Goal: Transaction & Acquisition: Purchase product/service

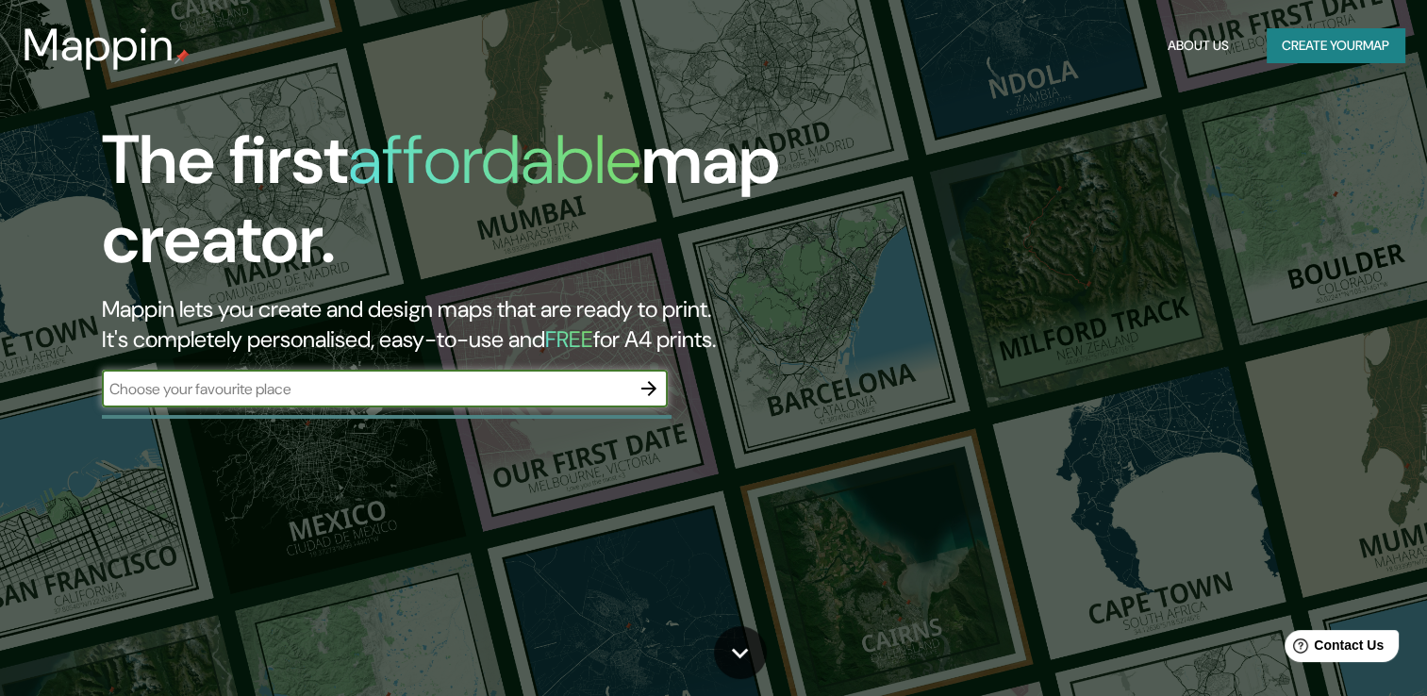
click at [640, 392] on icon "button" at bounding box center [649, 388] width 23 height 23
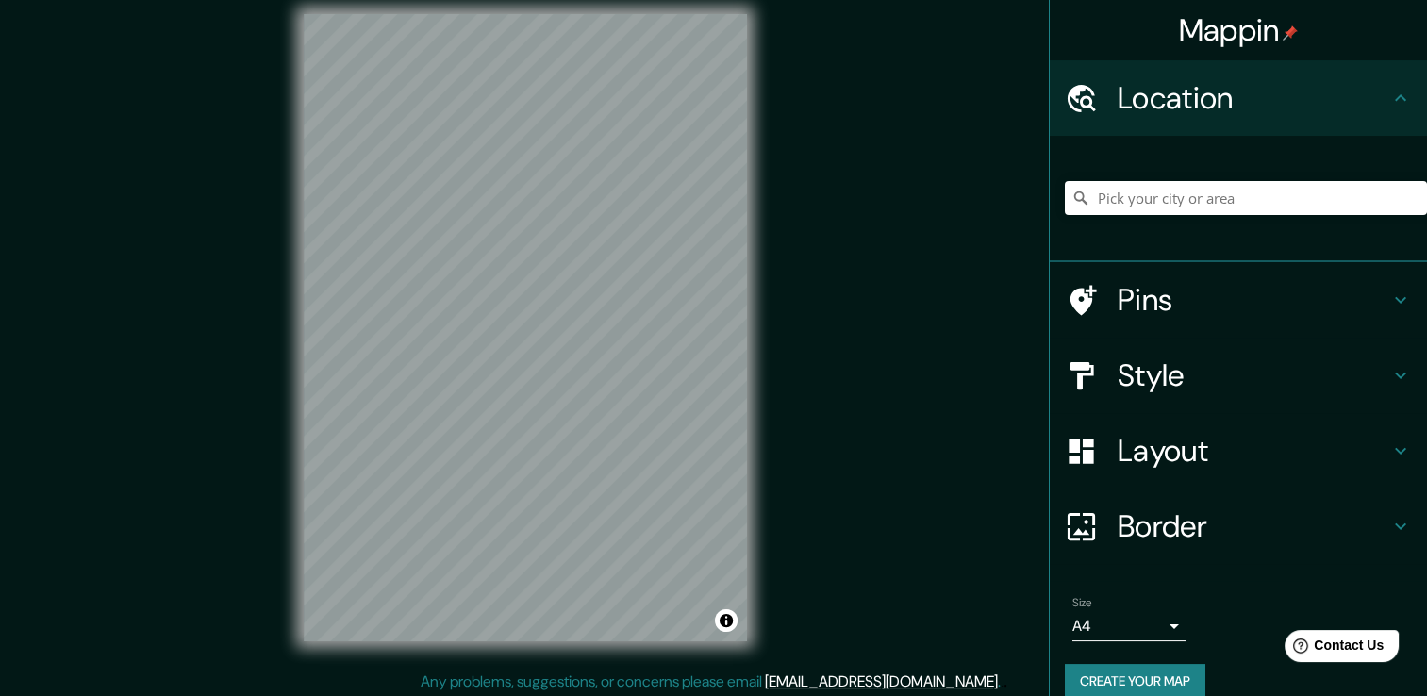
scroll to position [21, 0]
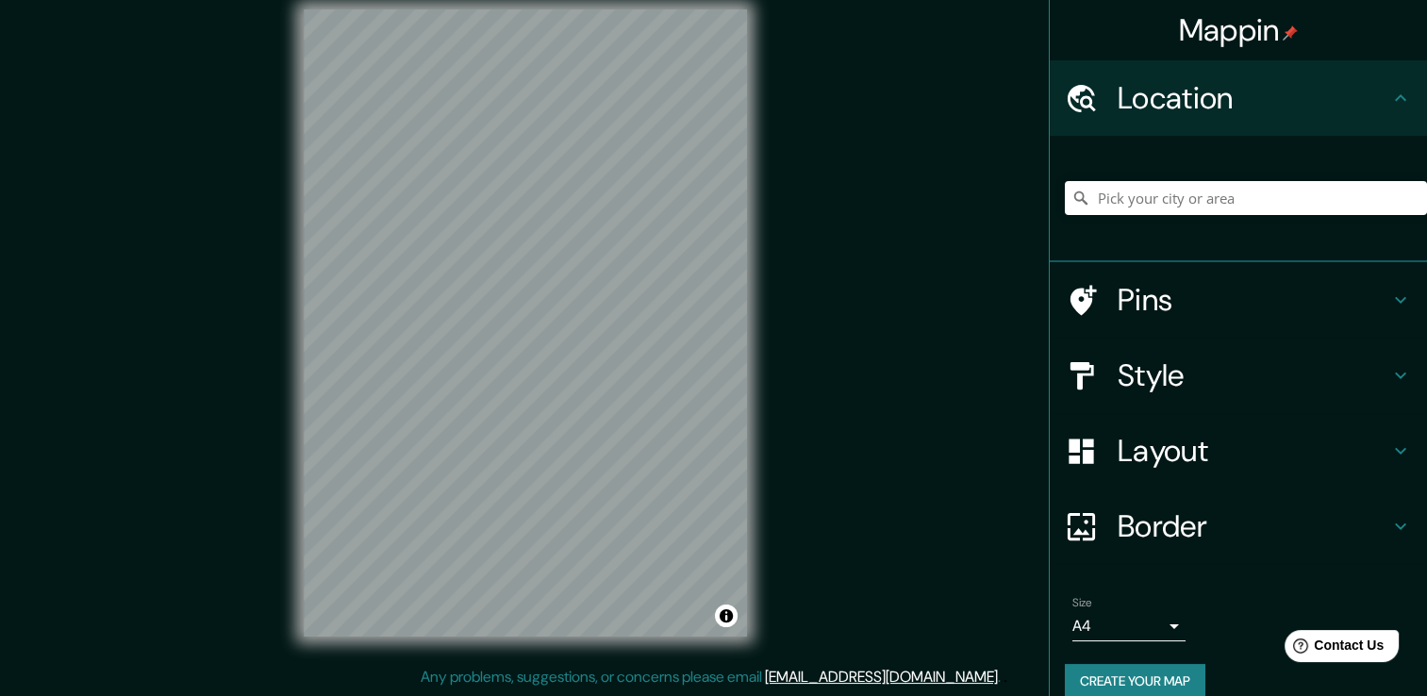
click at [1390, 367] on icon at bounding box center [1401, 375] width 23 height 23
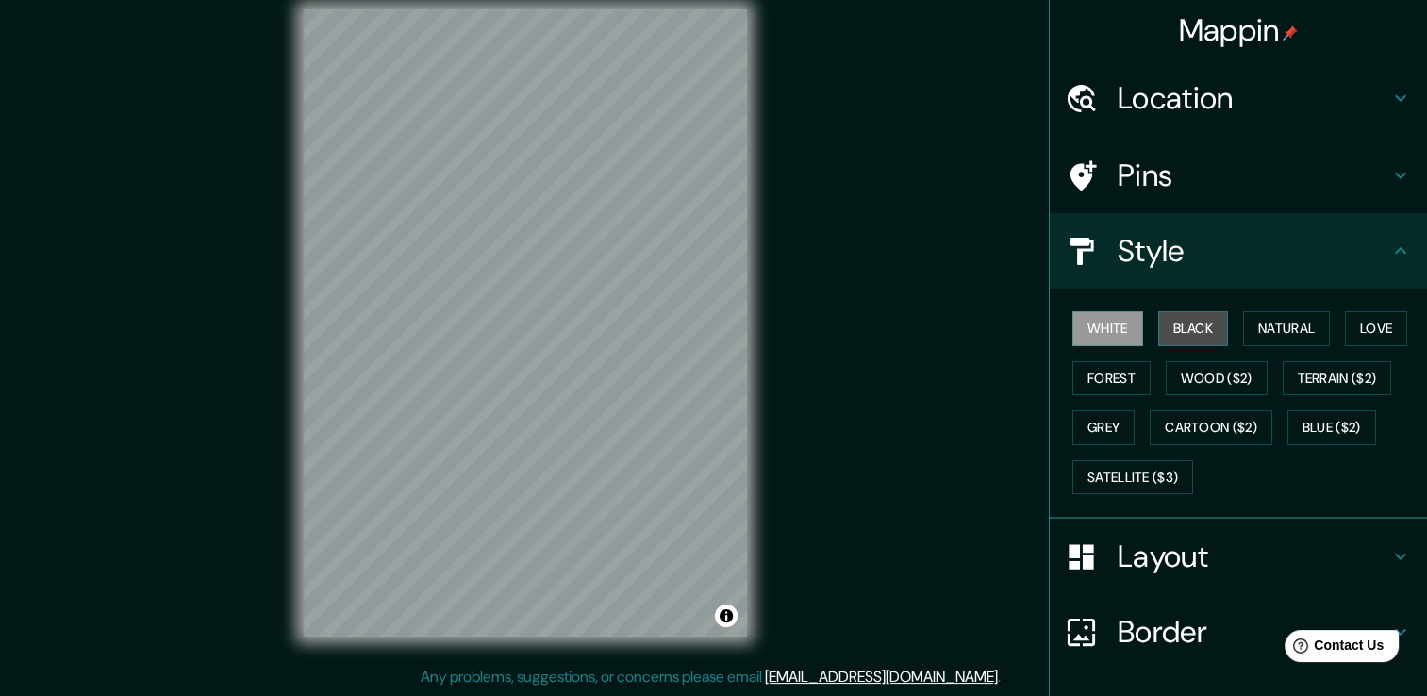
click at [1195, 319] on button "Black" at bounding box center [1194, 328] width 71 height 35
click at [1101, 325] on button "White" at bounding box center [1108, 328] width 71 height 35
click at [1295, 320] on button "Natural" at bounding box center [1287, 328] width 87 height 35
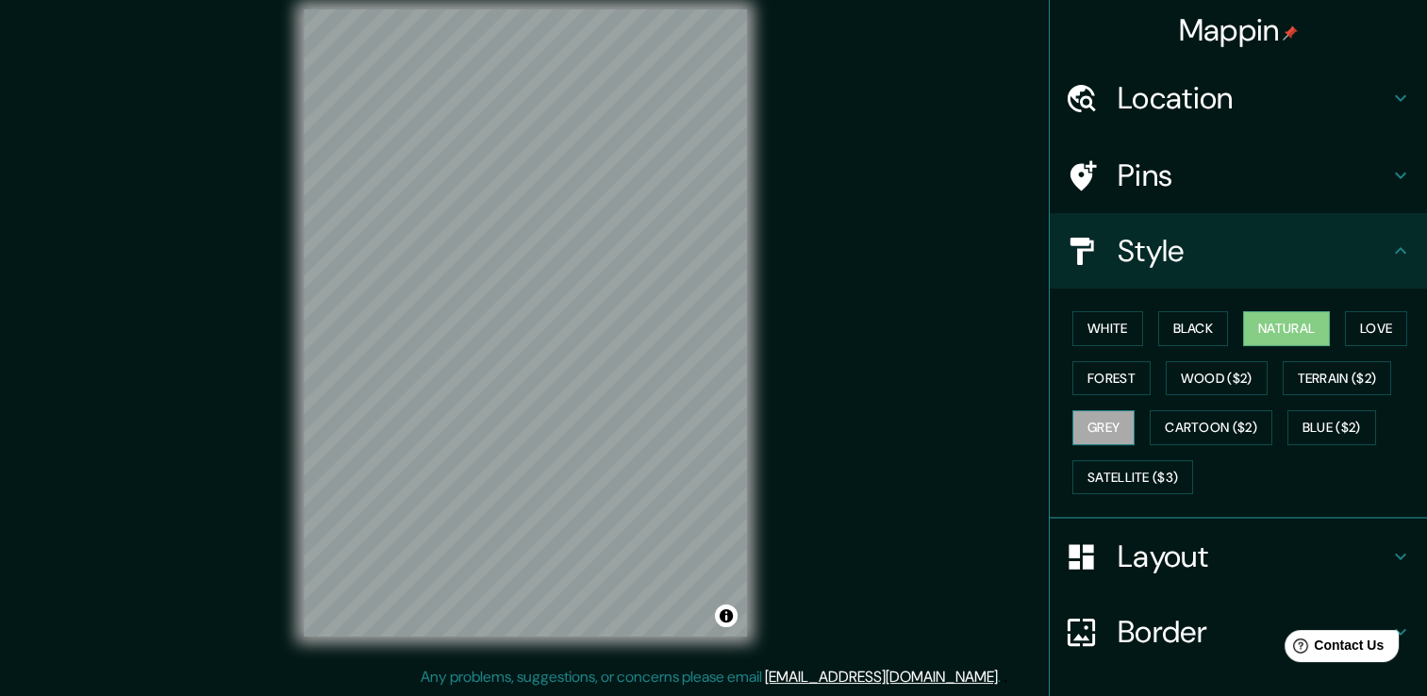
click at [1101, 430] on button "Grey" at bounding box center [1104, 427] width 62 height 35
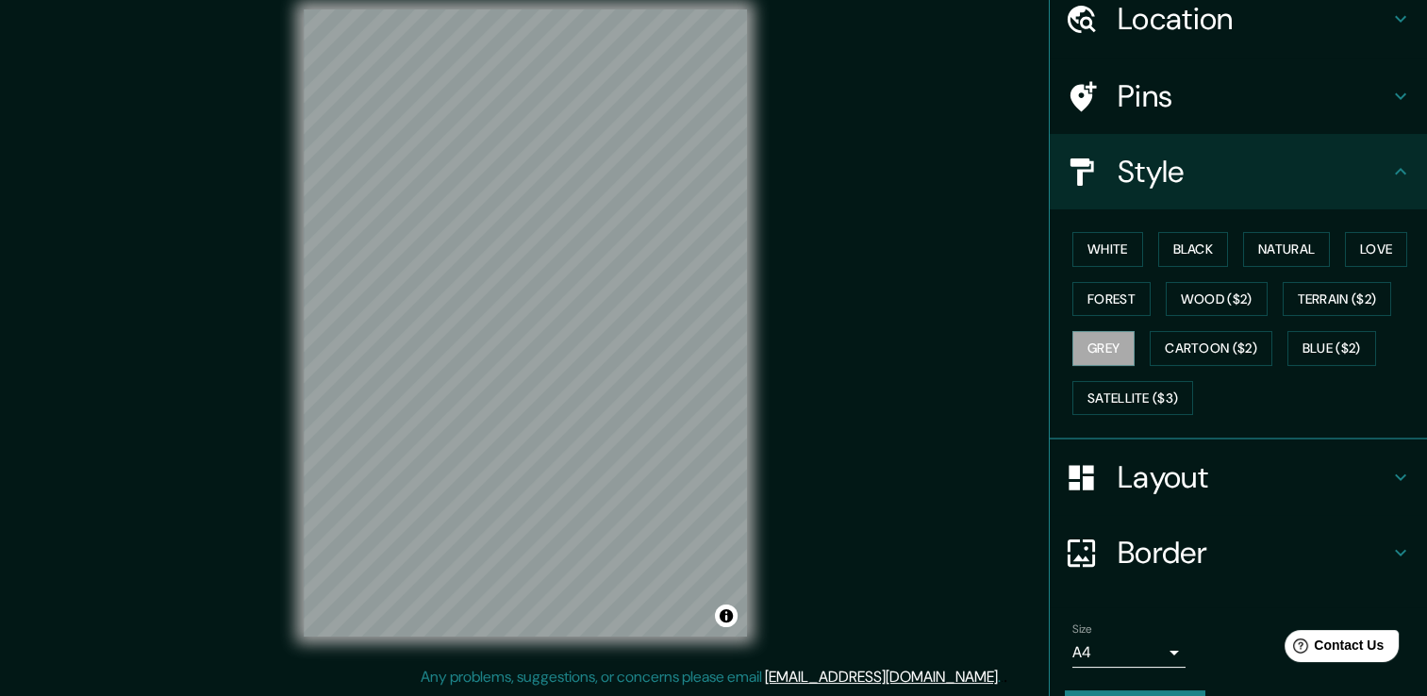
scroll to position [127, 0]
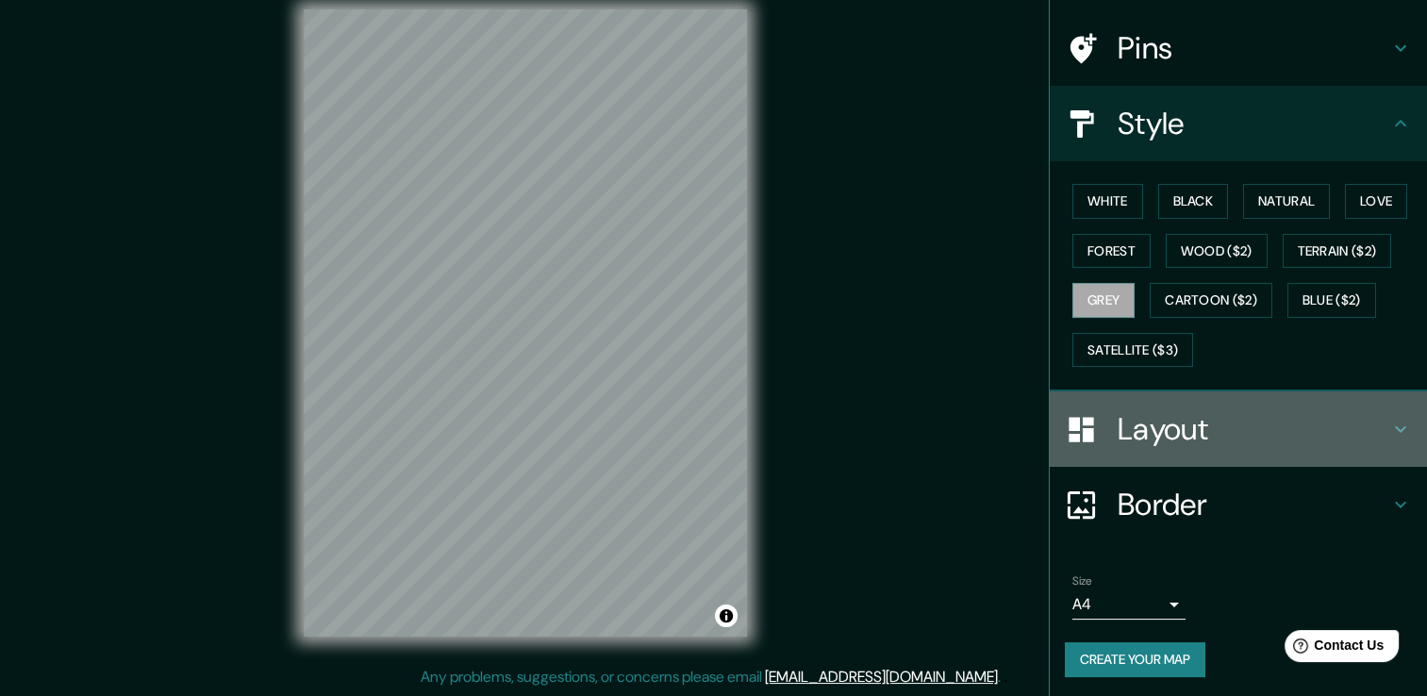
click at [1393, 422] on icon at bounding box center [1401, 429] width 23 height 23
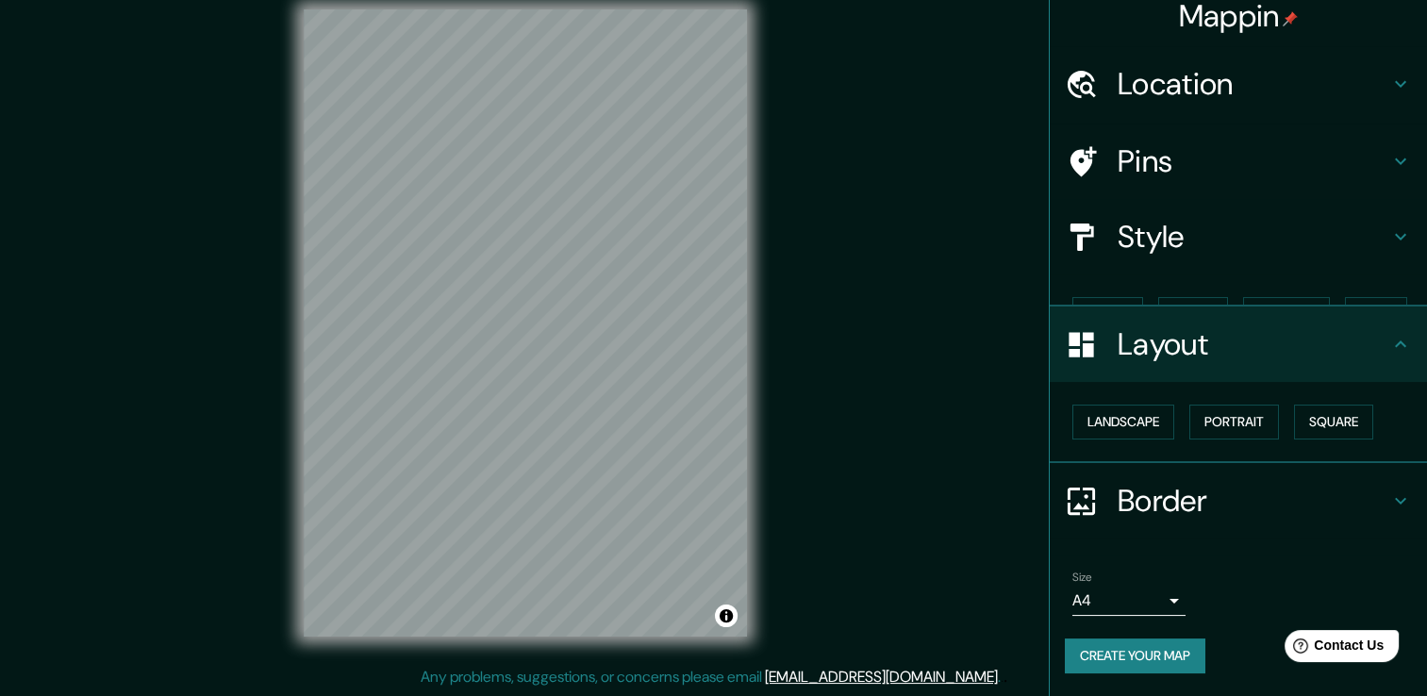
scroll to position [0, 0]
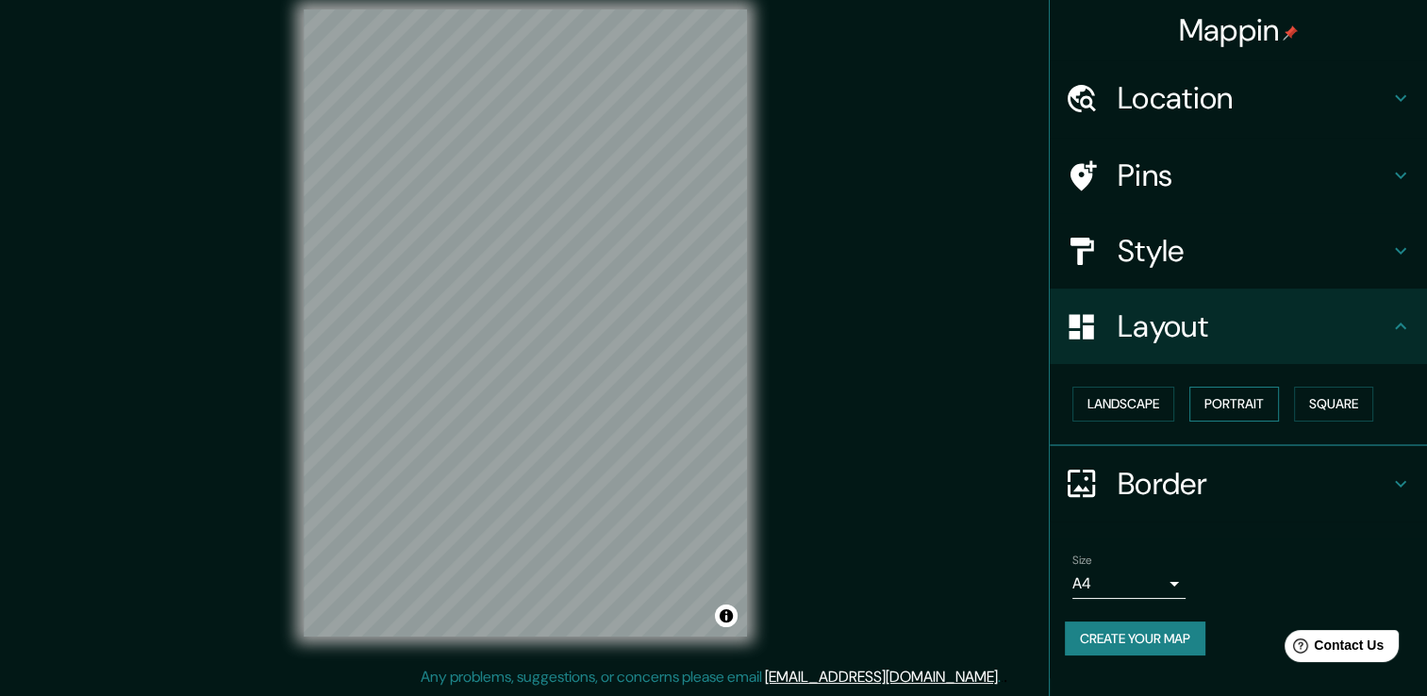
click at [1267, 409] on button "Portrait" at bounding box center [1235, 404] width 90 height 35
click at [1228, 403] on button "Portrait" at bounding box center [1235, 404] width 90 height 35
click at [1151, 404] on button "Landscape" at bounding box center [1124, 404] width 102 height 35
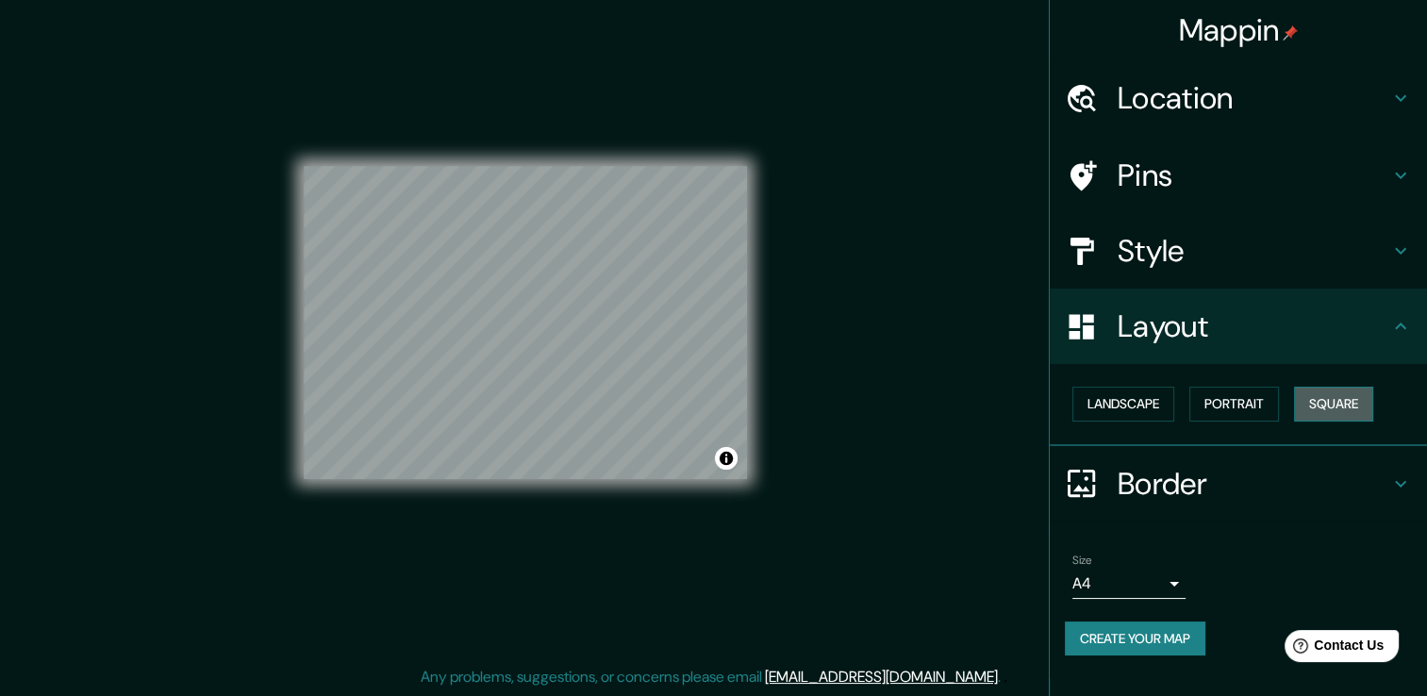
click at [1348, 413] on button "Square" at bounding box center [1333, 404] width 79 height 35
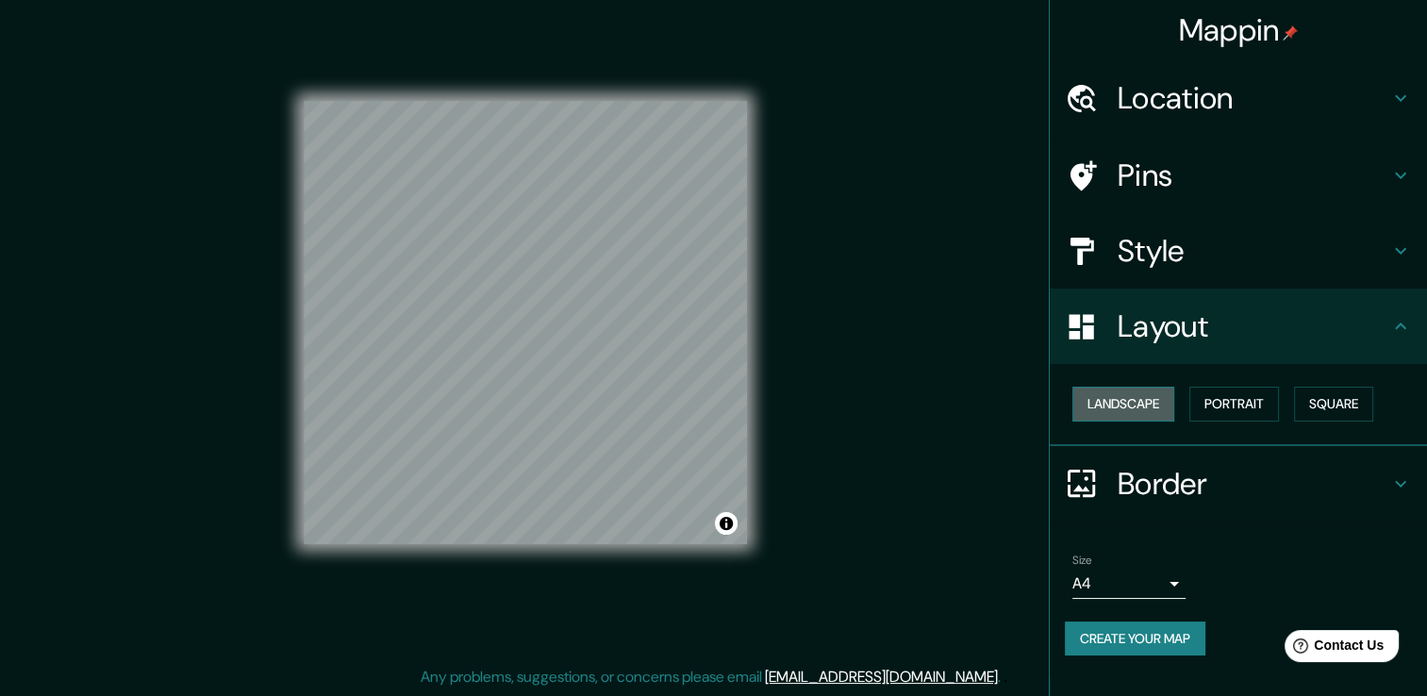
click at [1132, 404] on button "Landscape" at bounding box center [1124, 404] width 102 height 35
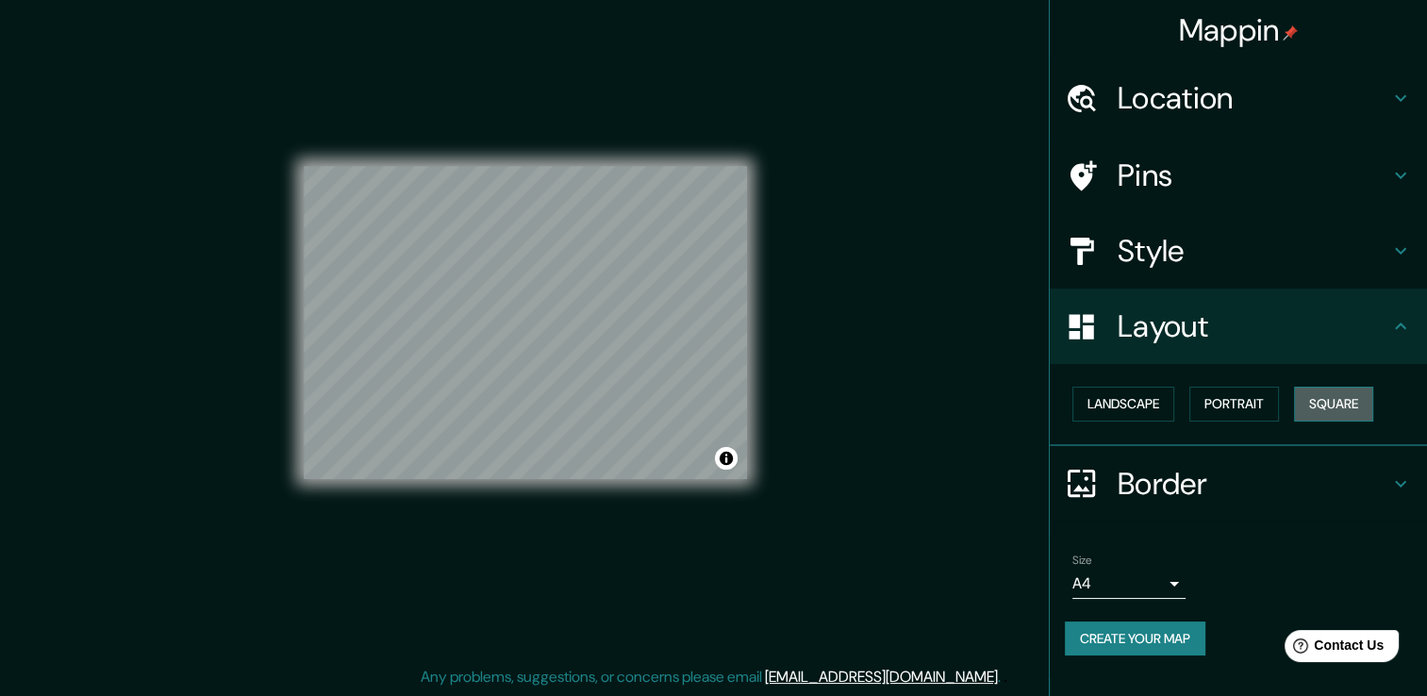
click at [1321, 401] on button "Square" at bounding box center [1333, 404] width 79 height 35
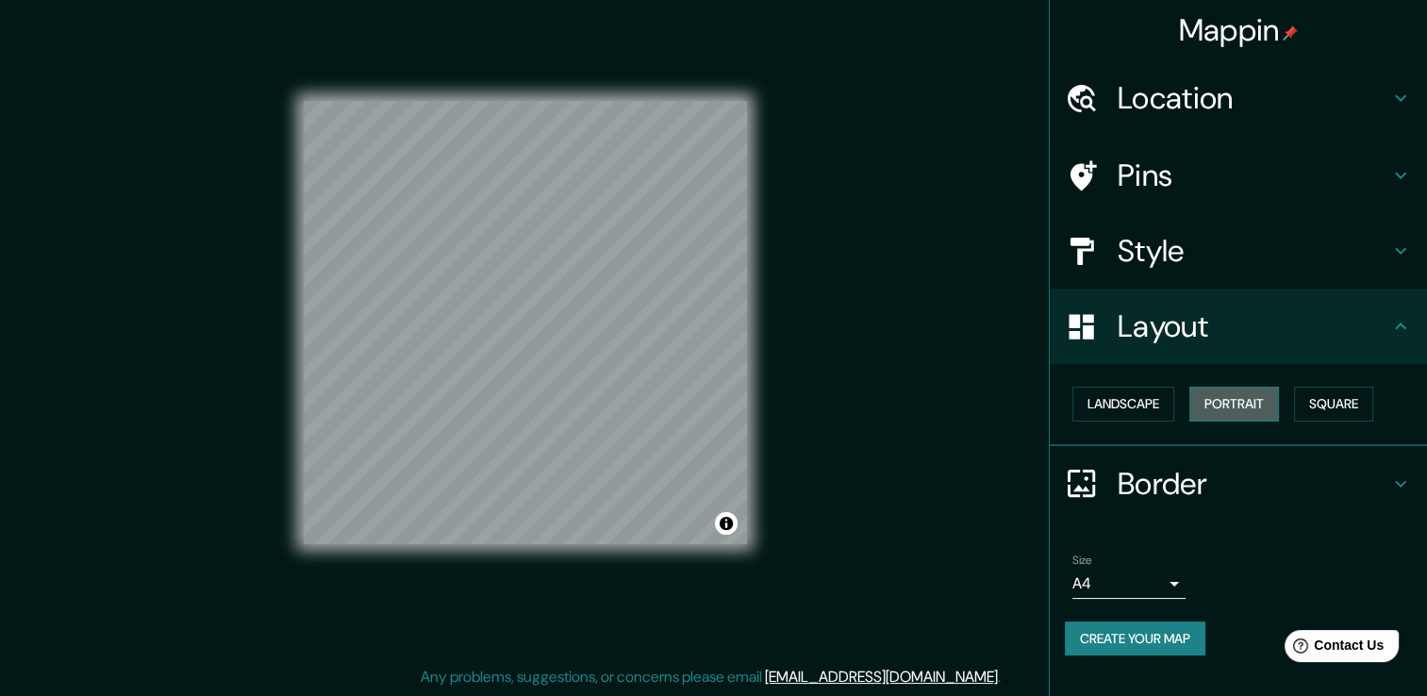
click at [1251, 393] on button "Portrait" at bounding box center [1235, 404] width 90 height 35
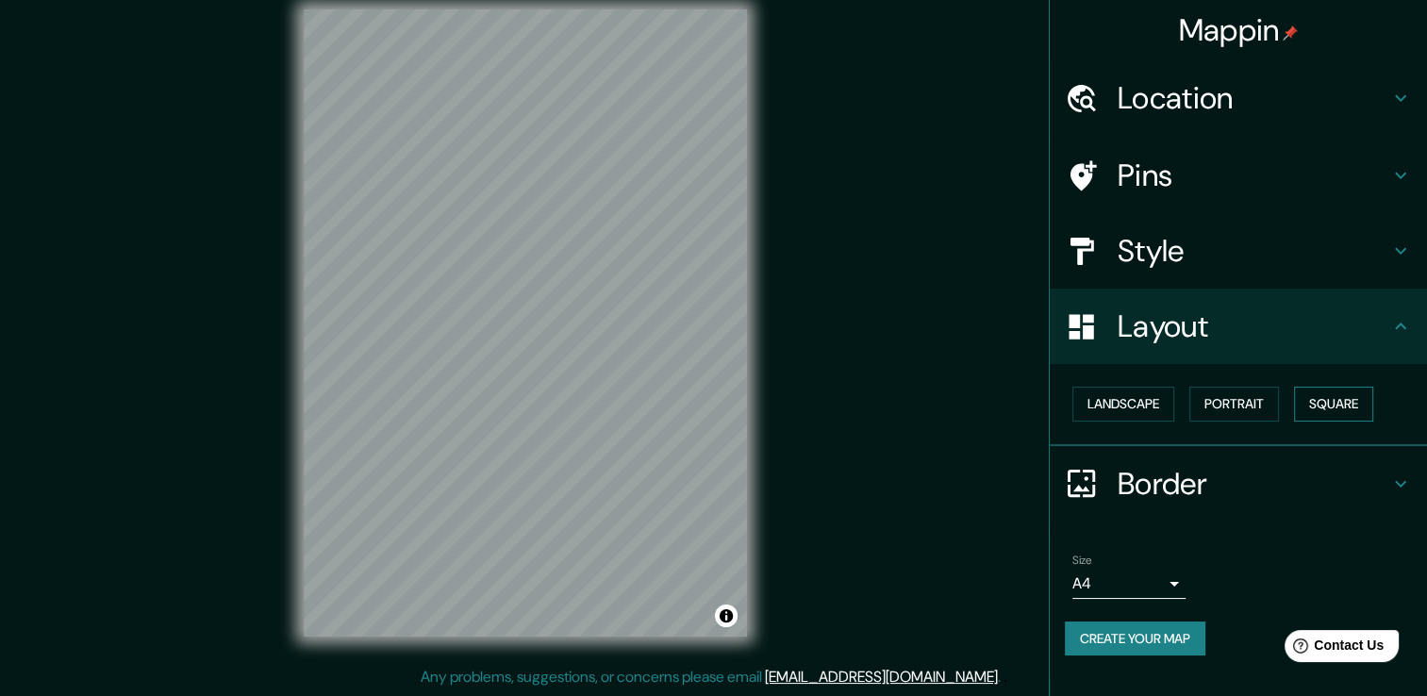
click at [1361, 413] on button "Square" at bounding box center [1333, 404] width 79 height 35
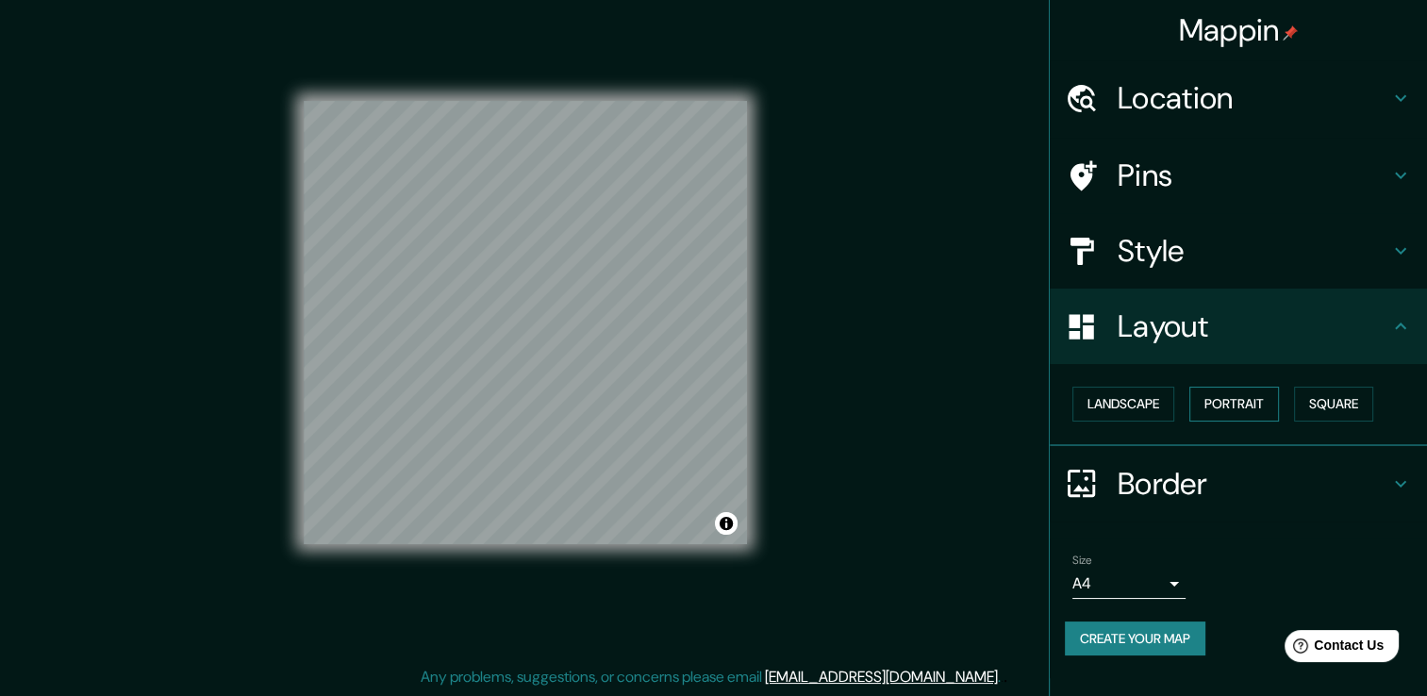
click at [1223, 406] on button "Portrait" at bounding box center [1235, 404] width 90 height 35
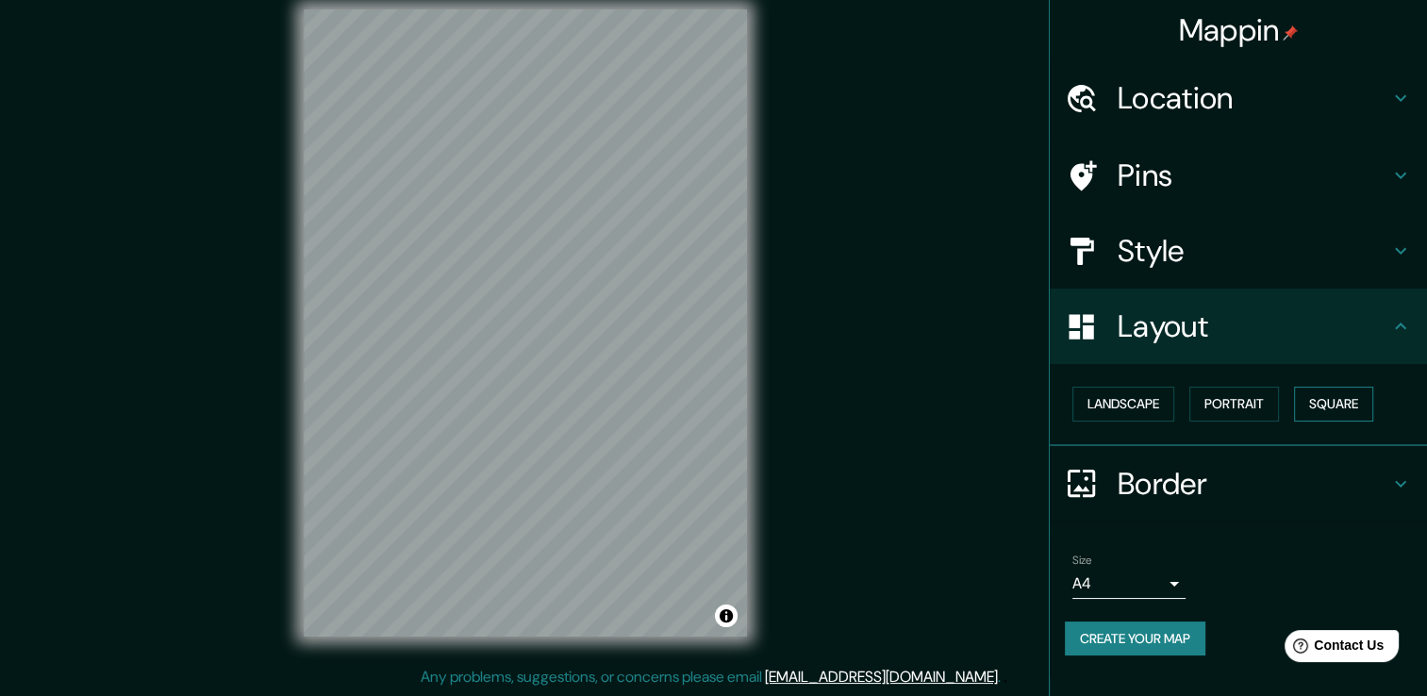
click at [1328, 402] on button "Square" at bounding box center [1333, 404] width 79 height 35
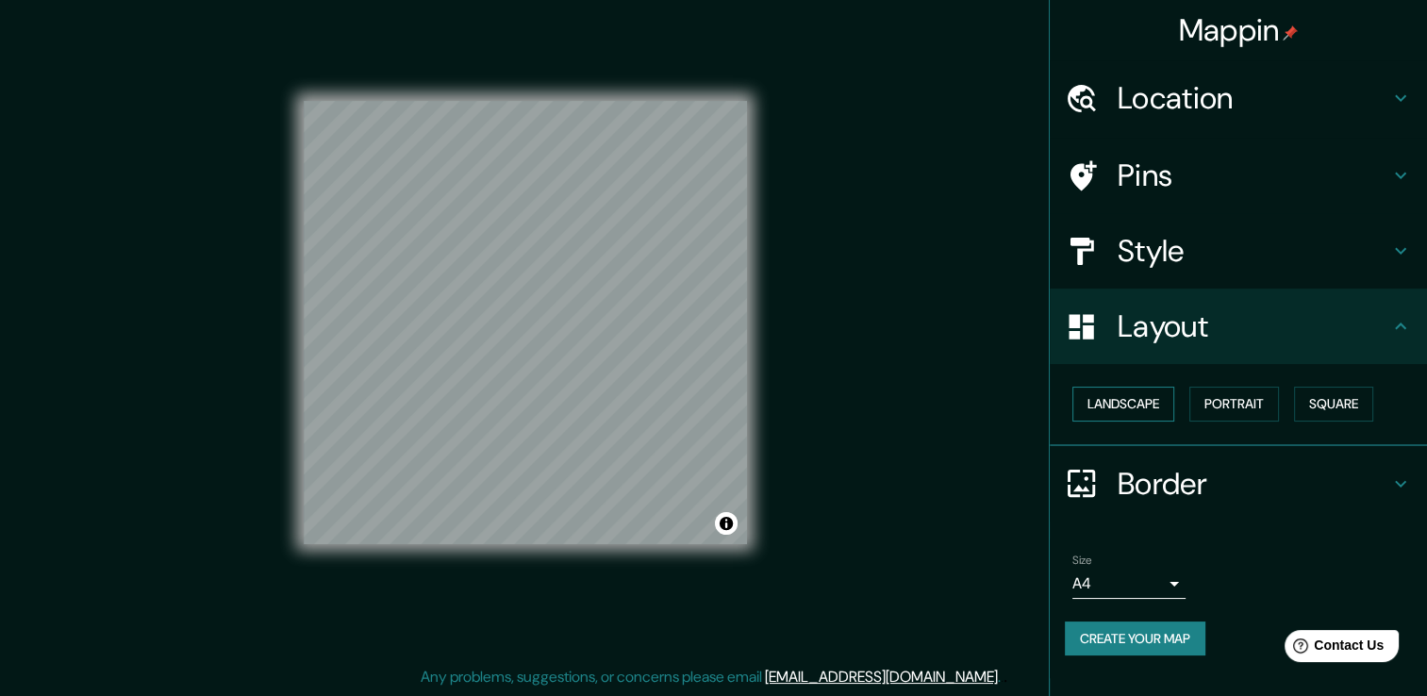
click at [1138, 403] on button "Landscape" at bounding box center [1124, 404] width 102 height 35
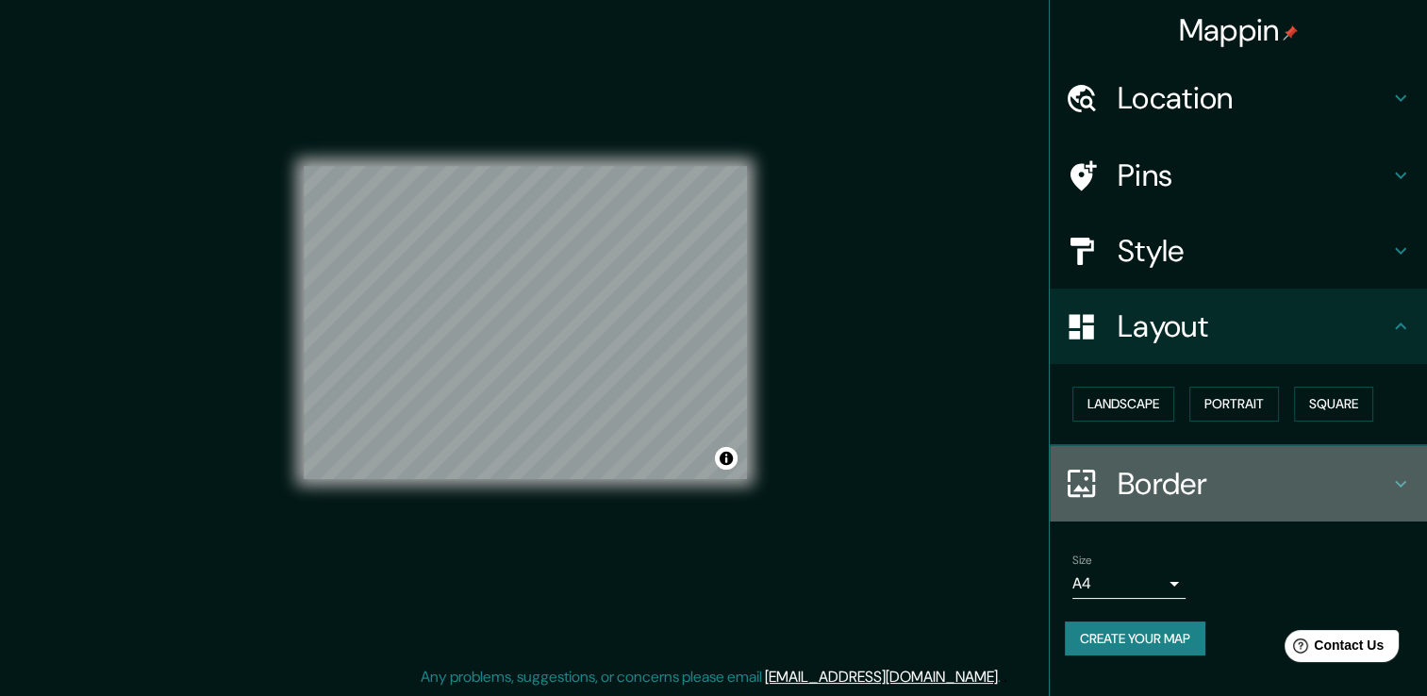
click at [1389, 480] on h4 "Border" at bounding box center [1254, 484] width 272 height 38
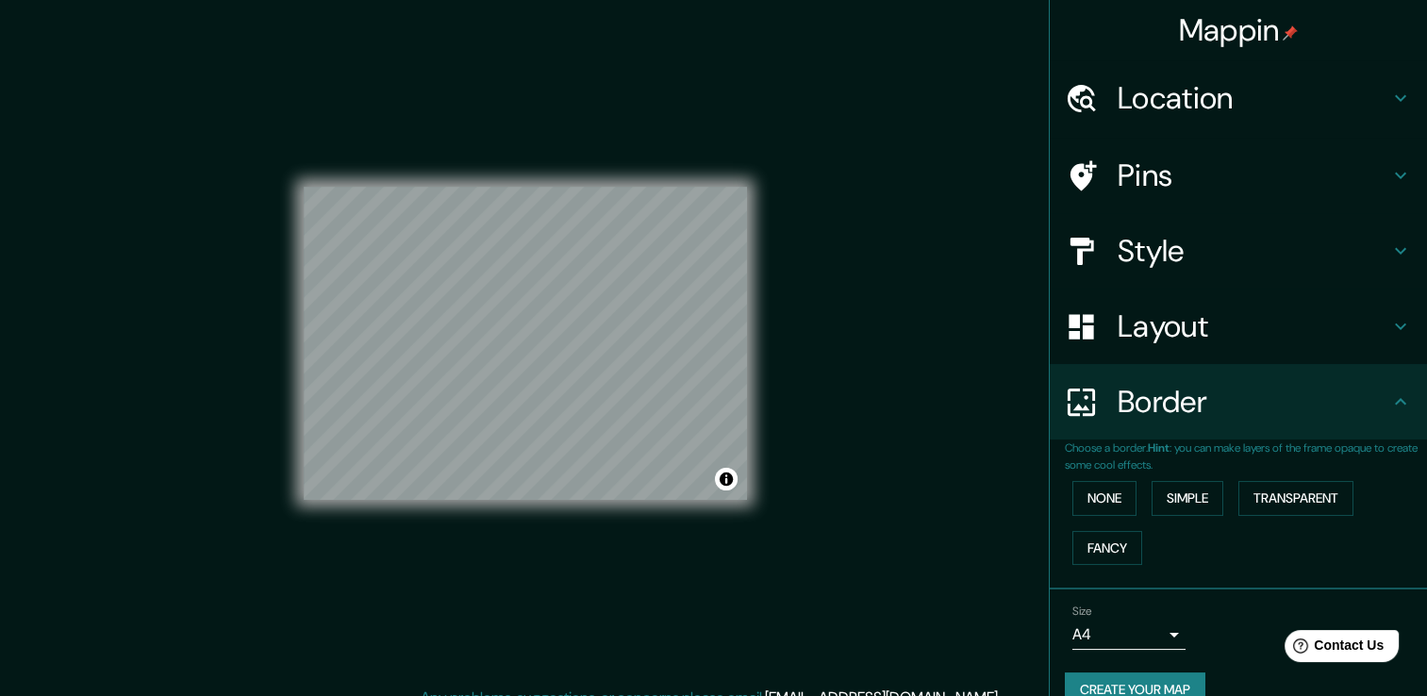
scroll to position [31, 0]
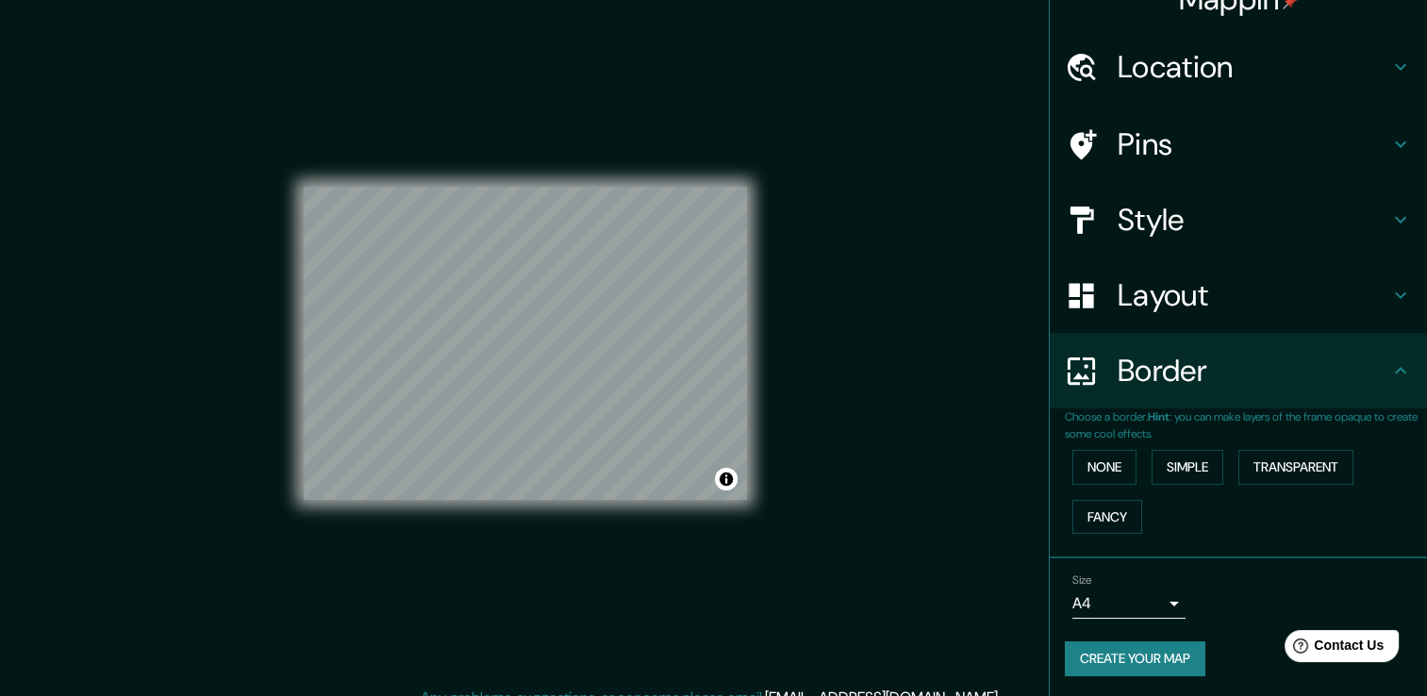
click at [1162, 593] on body "Mappin Location Pins Style Layout Border Choose a border. Hint : you can make l…" at bounding box center [713, 348] width 1427 height 696
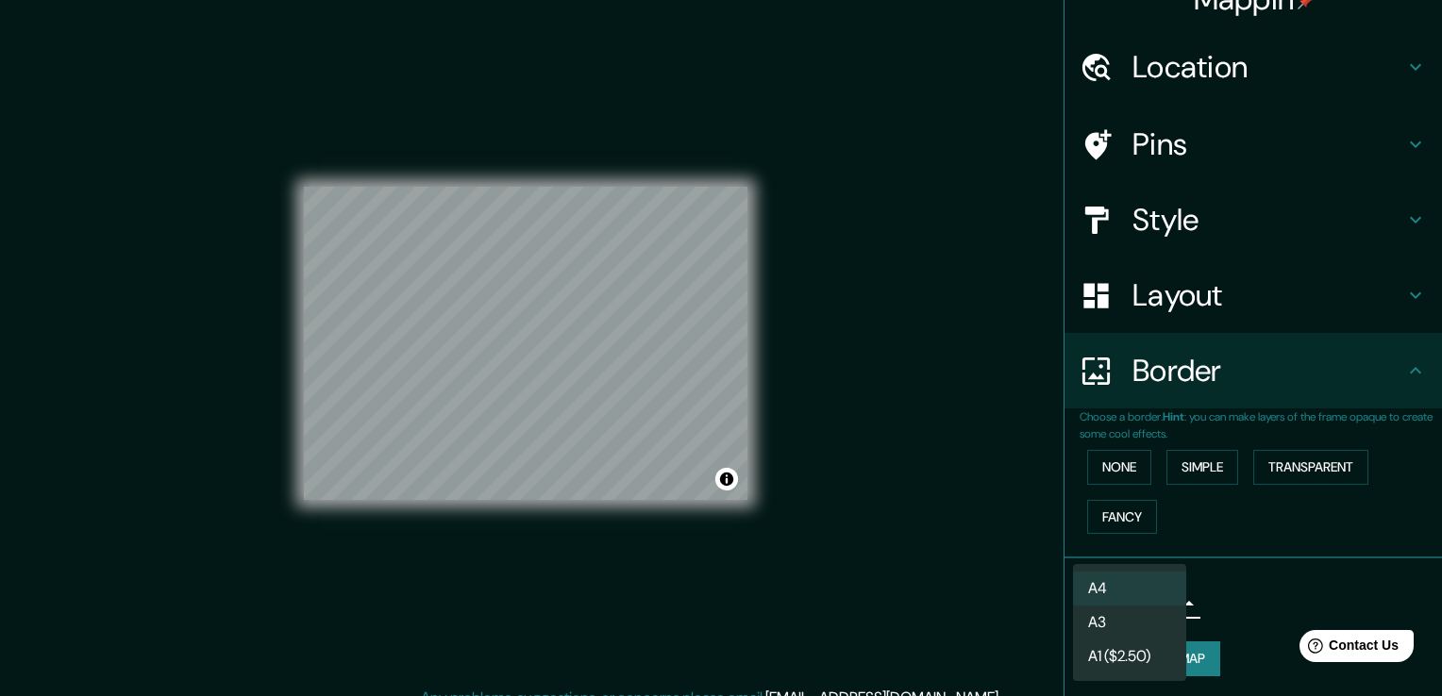
click at [1122, 632] on li "A3" at bounding box center [1129, 623] width 113 height 34
type input "a4"
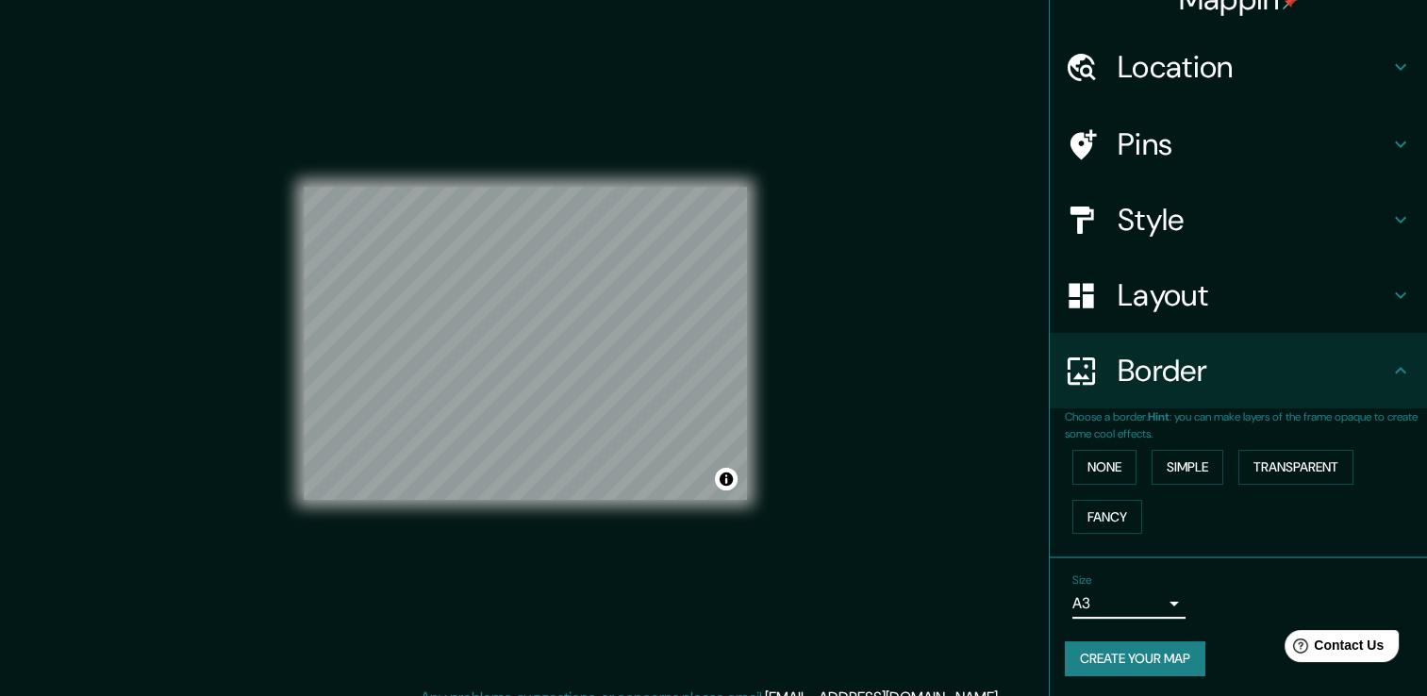
click at [1177, 664] on button "Create your map" at bounding box center [1135, 659] width 141 height 35
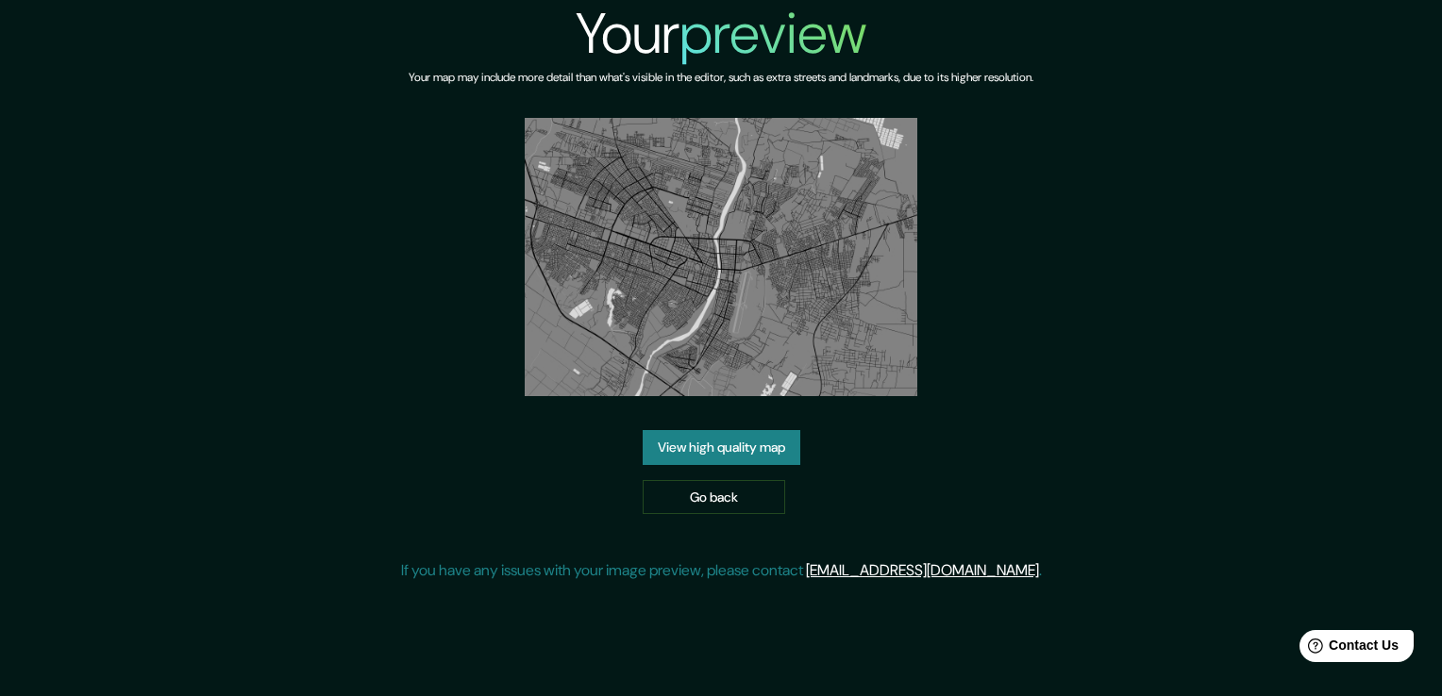
click at [762, 442] on link "View high quality map" at bounding box center [722, 447] width 158 height 35
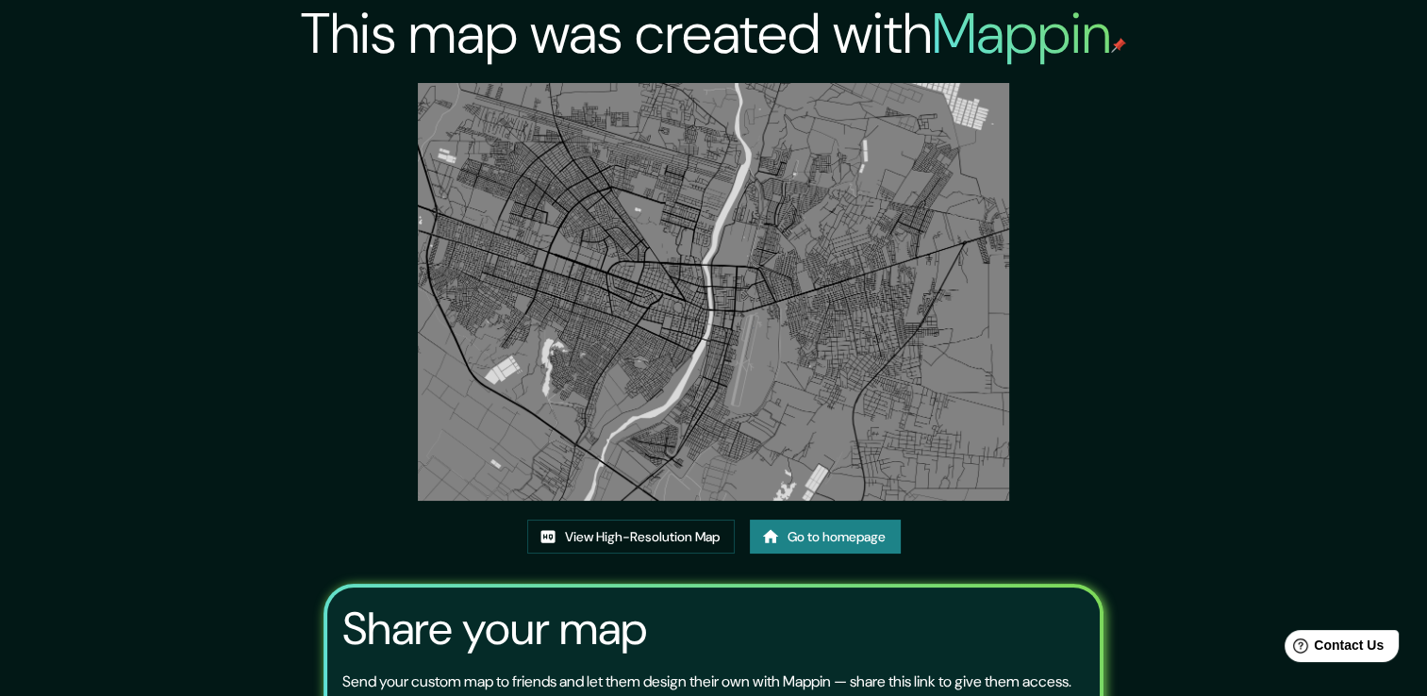
scroll to position [192, 0]
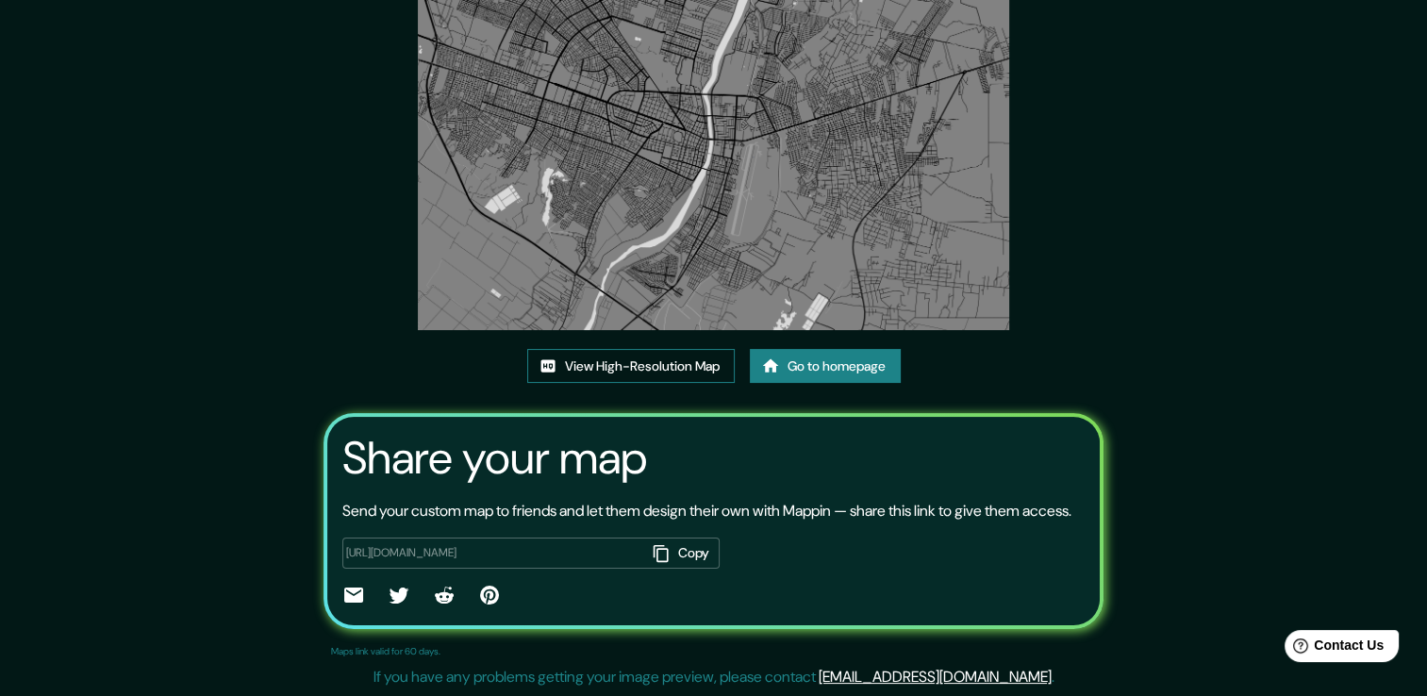
click at [721, 349] on link "View High-Resolution Map" at bounding box center [631, 366] width 208 height 35
click at [819, 349] on link "Go to homepage" at bounding box center [825, 366] width 151 height 35
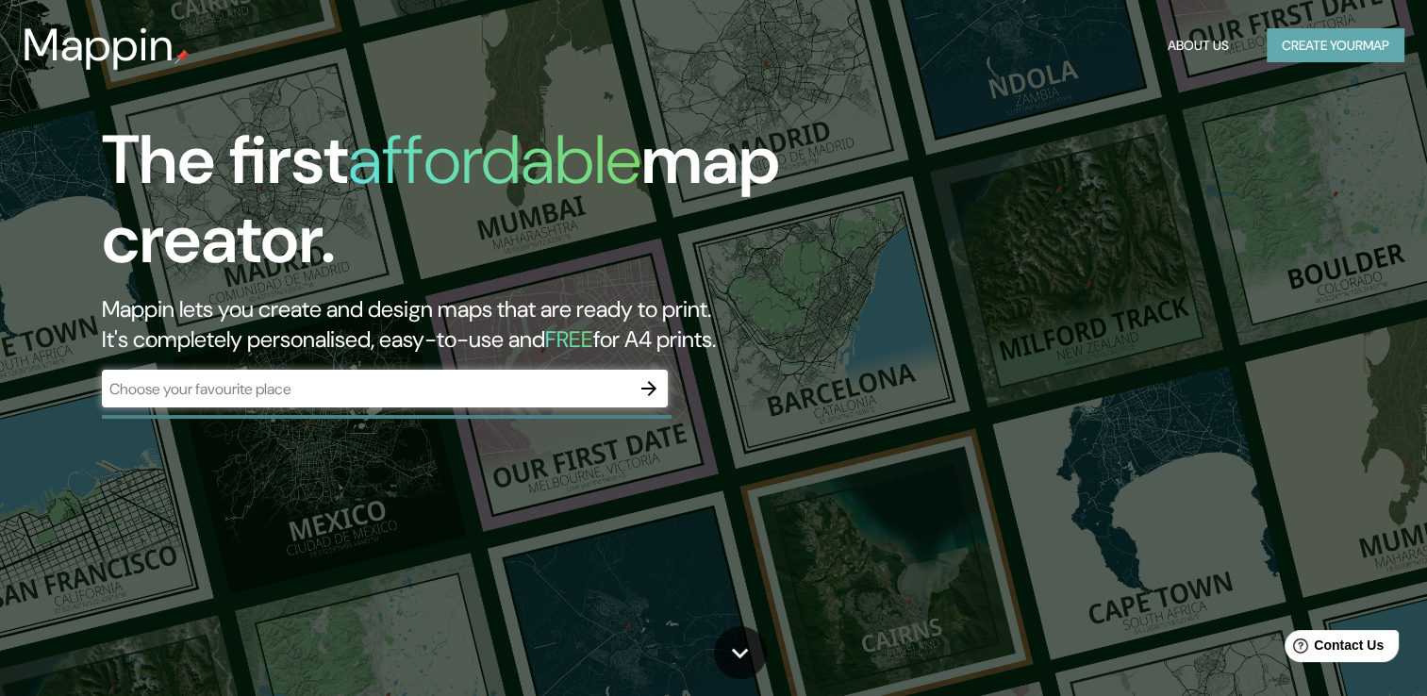
click at [1328, 42] on button "Create your map" at bounding box center [1336, 45] width 138 height 35
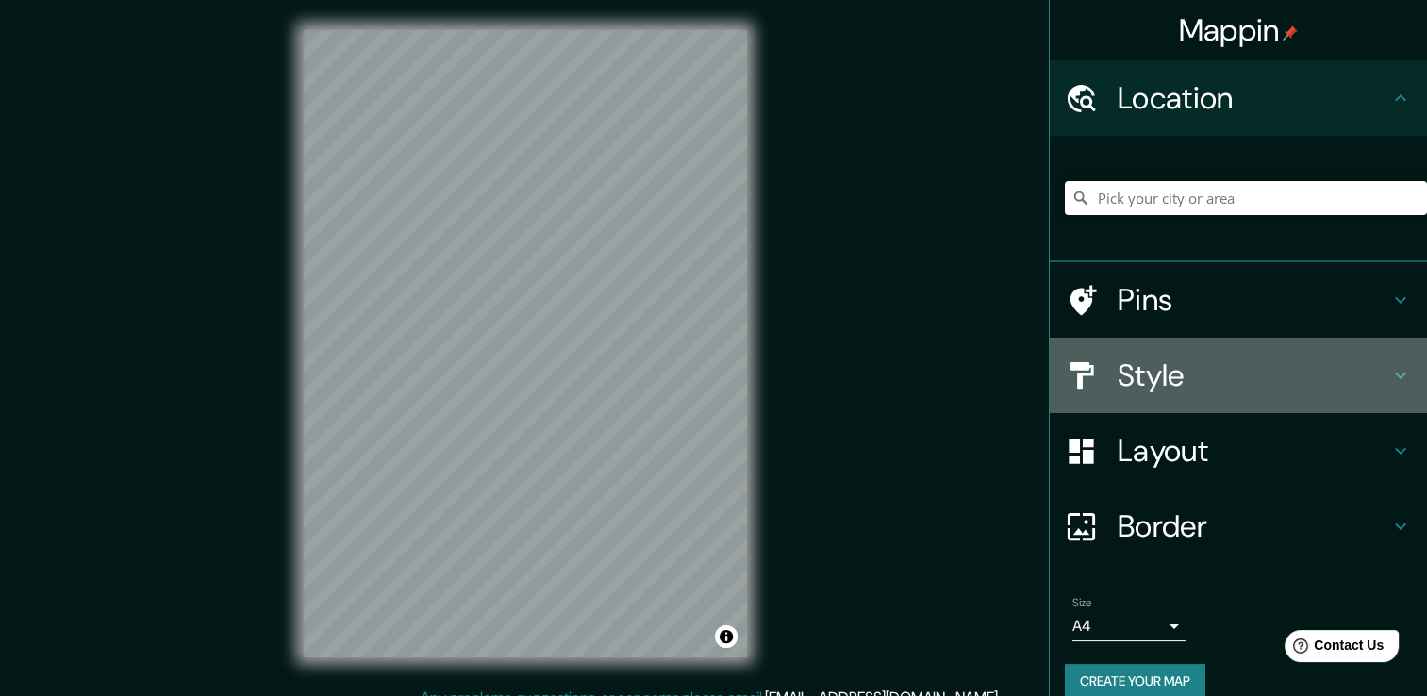
click at [1396, 371] on icon at bounding box center [1401, 375] width 23 height 23
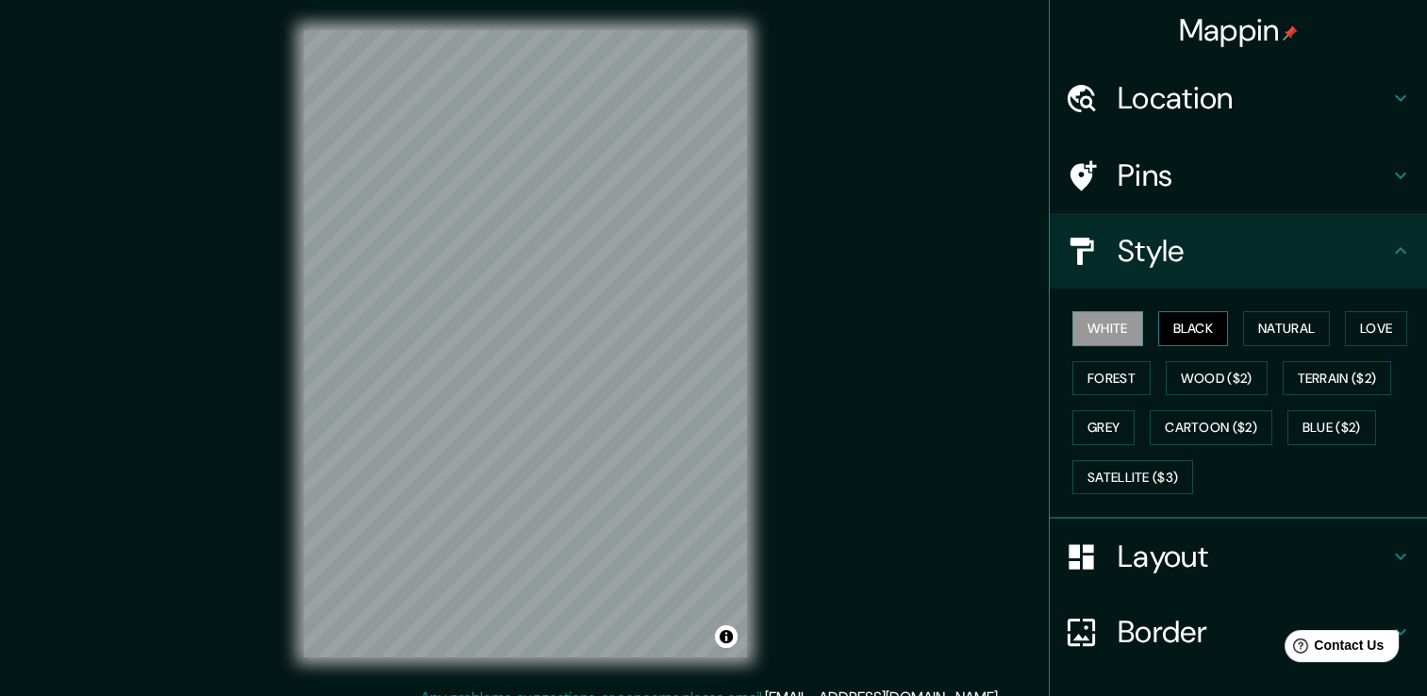
click at [1169, 340] on button "Black" at bounding box center [1194, 328] width 71 height 35
click at [1279, 336] on button "Natural" at bounding box center [1287, 328] width 87 height 35
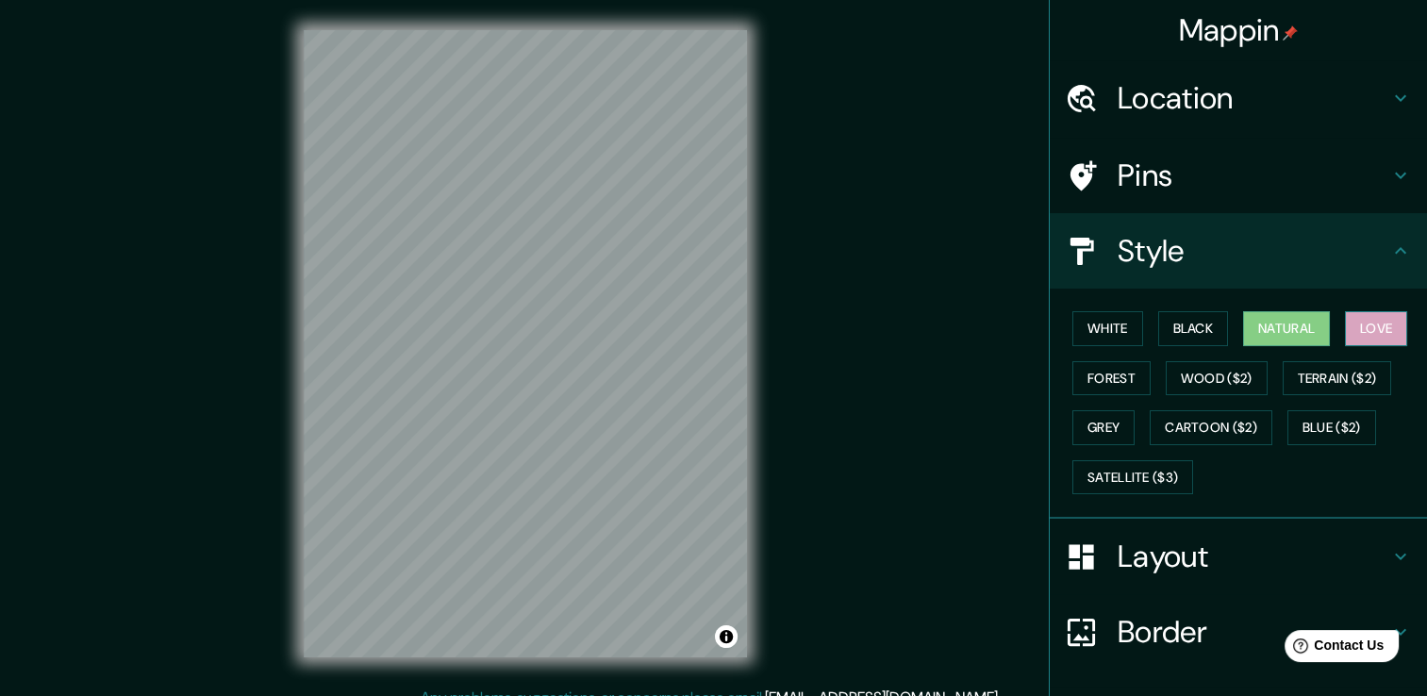
click at [1374, 342] on button "Love" at bounding box center [1376, 328] width 62 height 35
click at [1307, 318] on button "Natural" at bounding box center [1287, 328] width 87 height 35
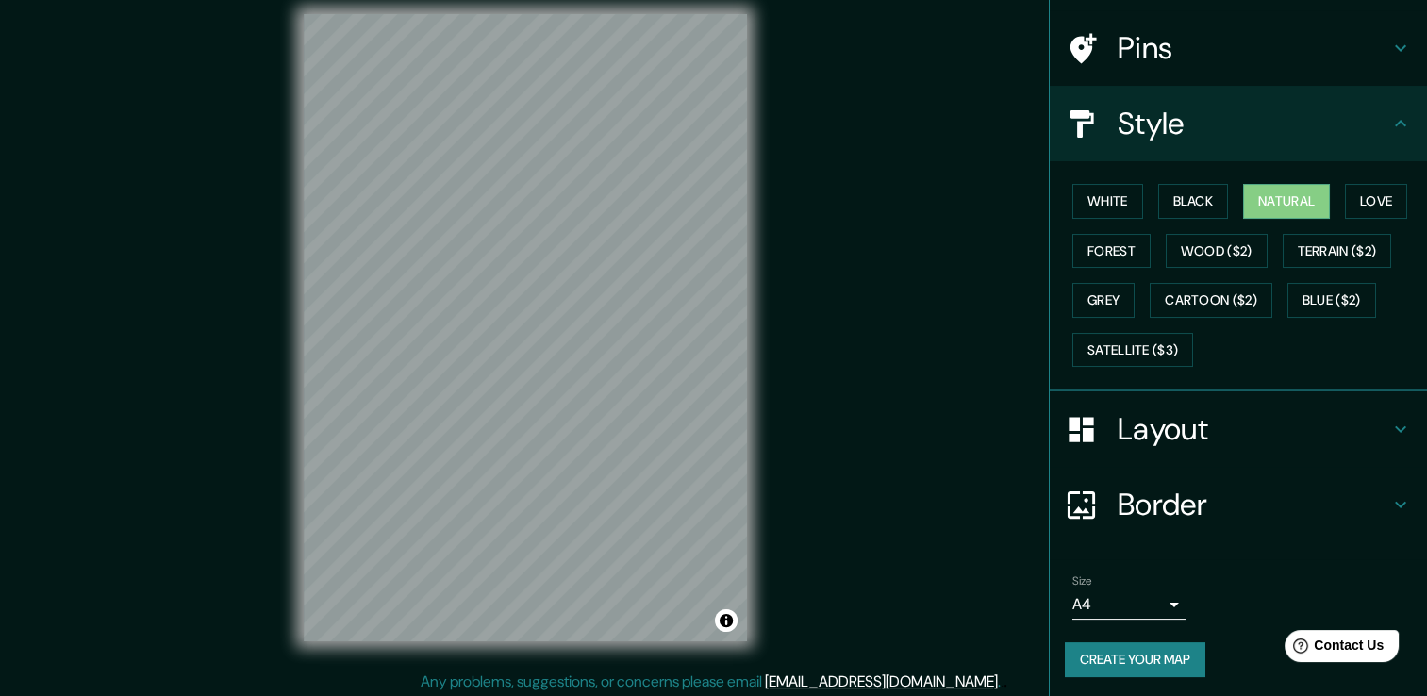
scroll to position [21, 0]
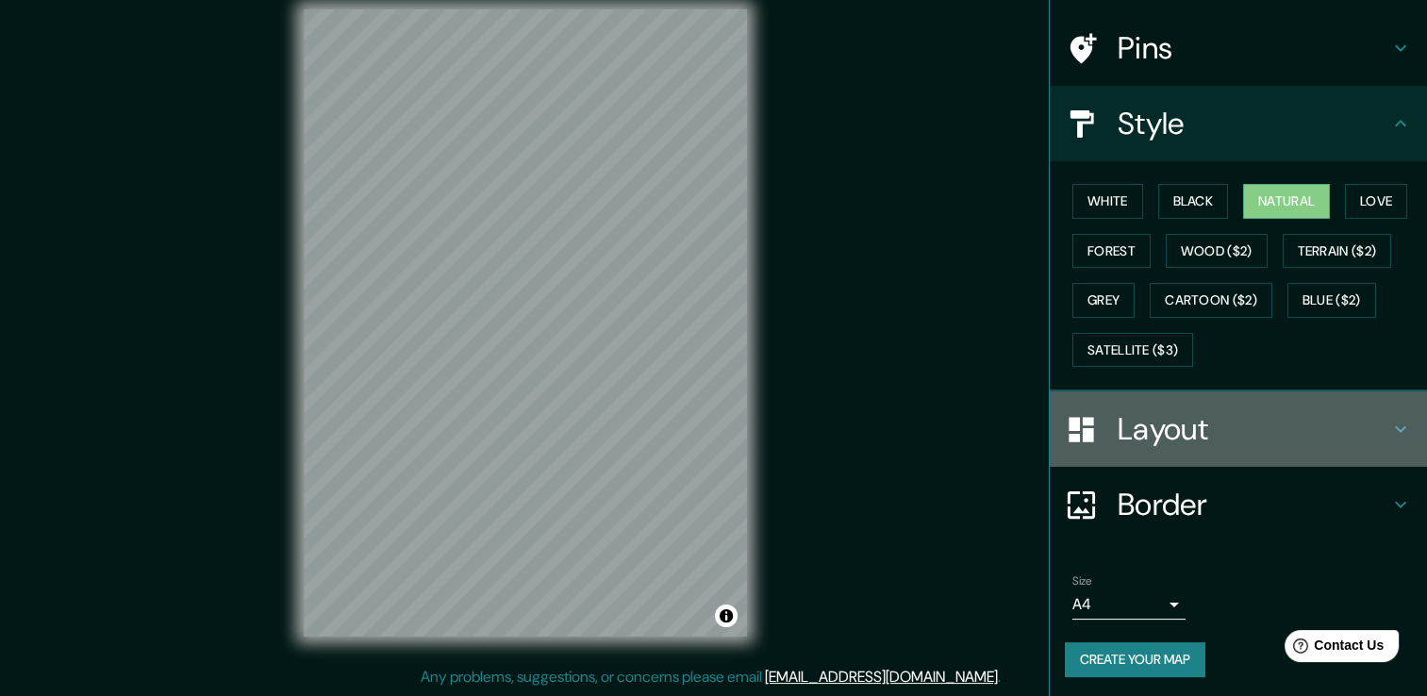
click at [1394, 410] on div "Layout" at bounding box center [1238, 429] width 377 height 75
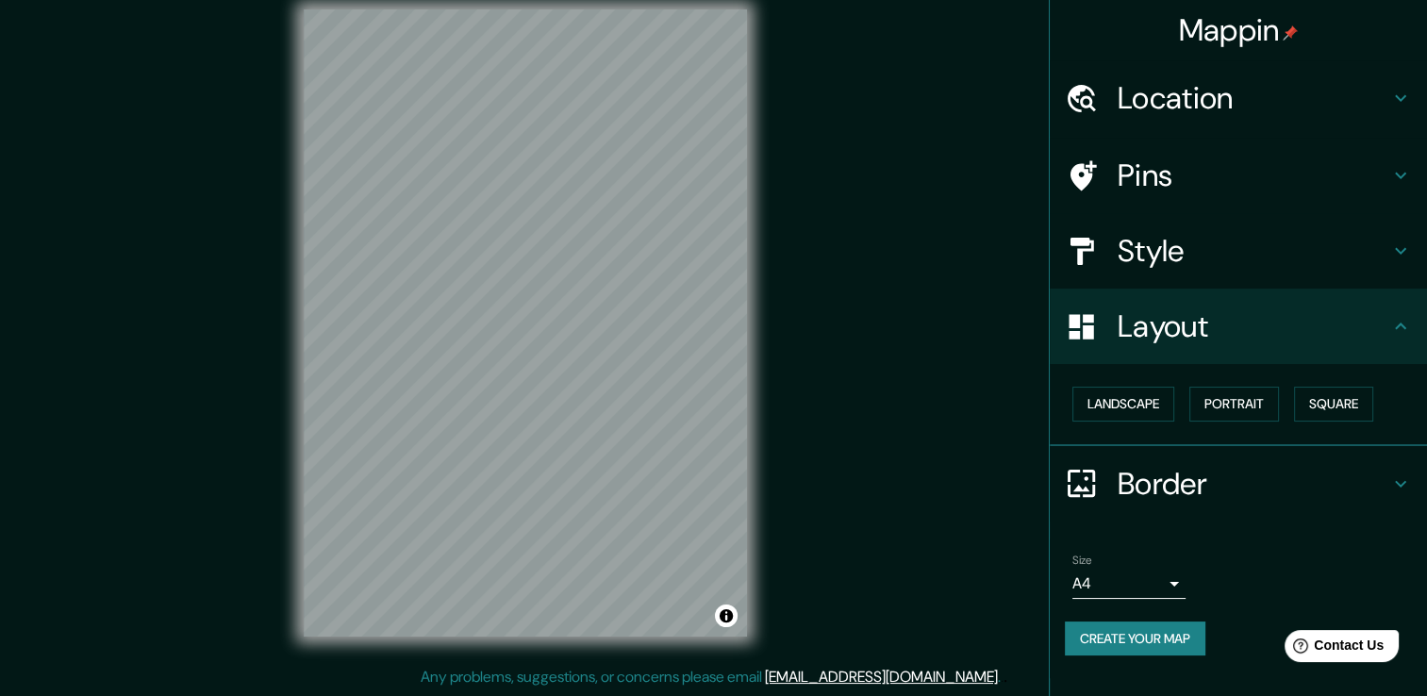
scroll to position [0, 0]
click at [1080, 410] on button "Landscape" at bounding box center [1124, 404] width 102 height 35
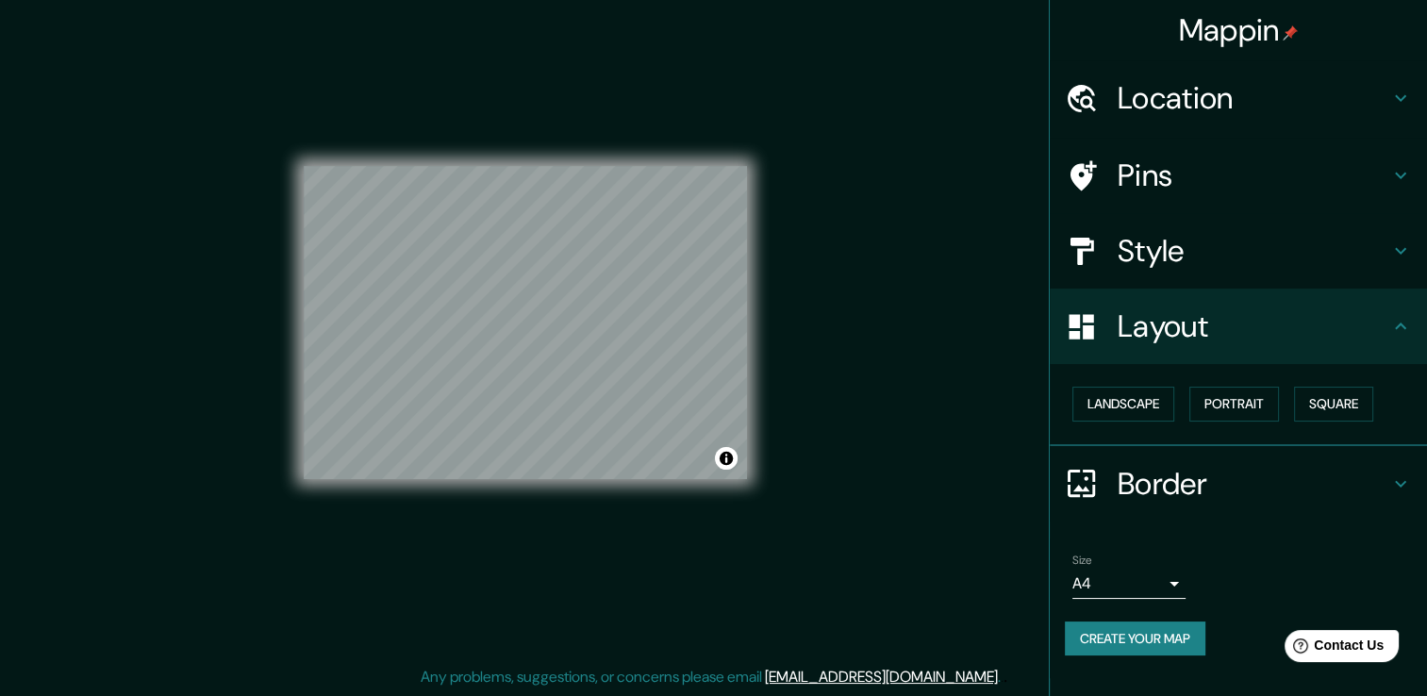
click at [1407, 169] on icon at bounding box center [1401, 175] width 23 height 23
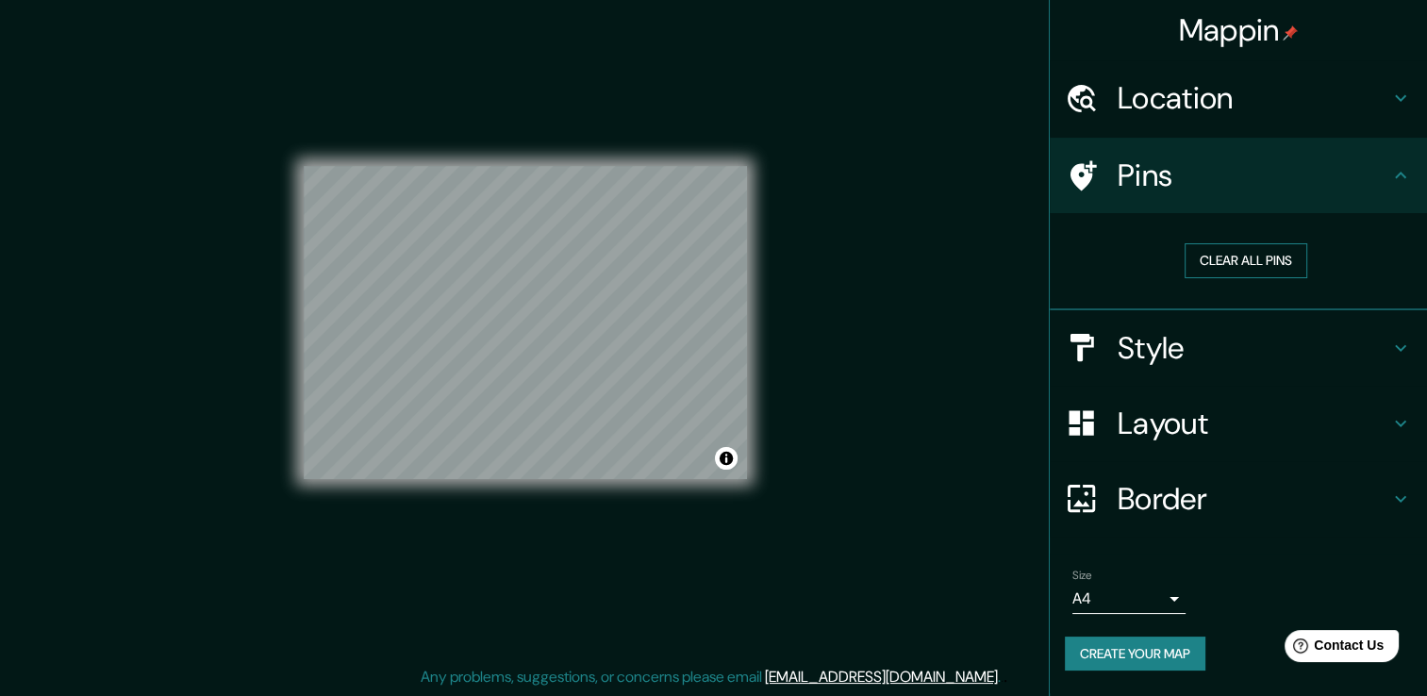
click at [1278, 259] on button "Clear all pins" at bounding box center [1246, 260] width 123 height 35
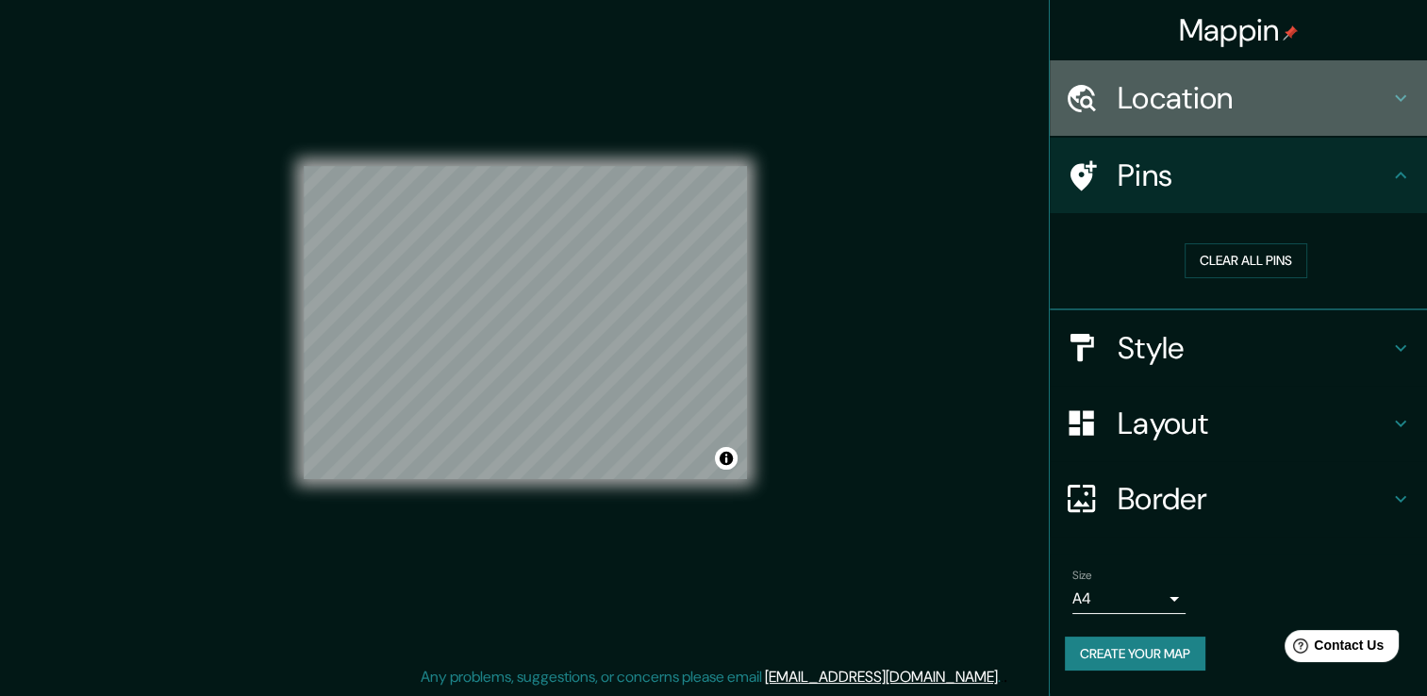
click at [1394, 93] on icon at bounding box center [1401, 98] width 23 height 23
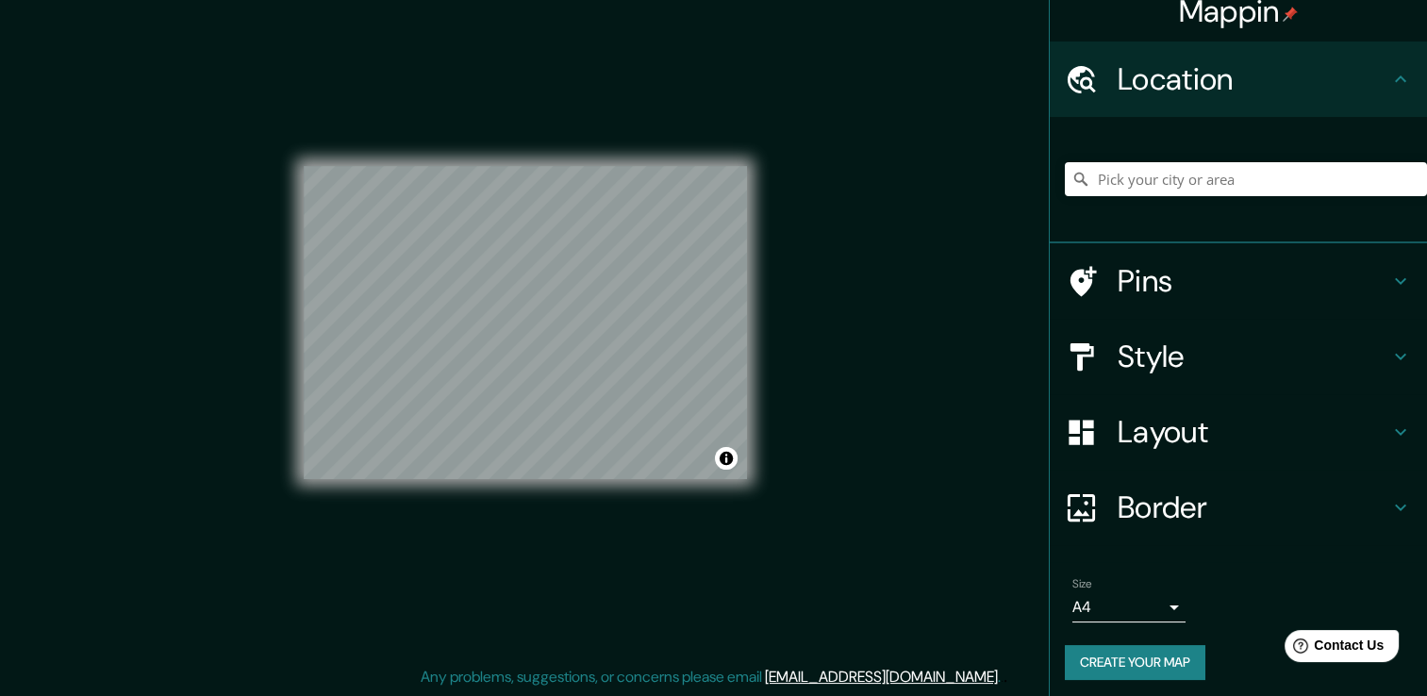
scroll to position [24, 0]
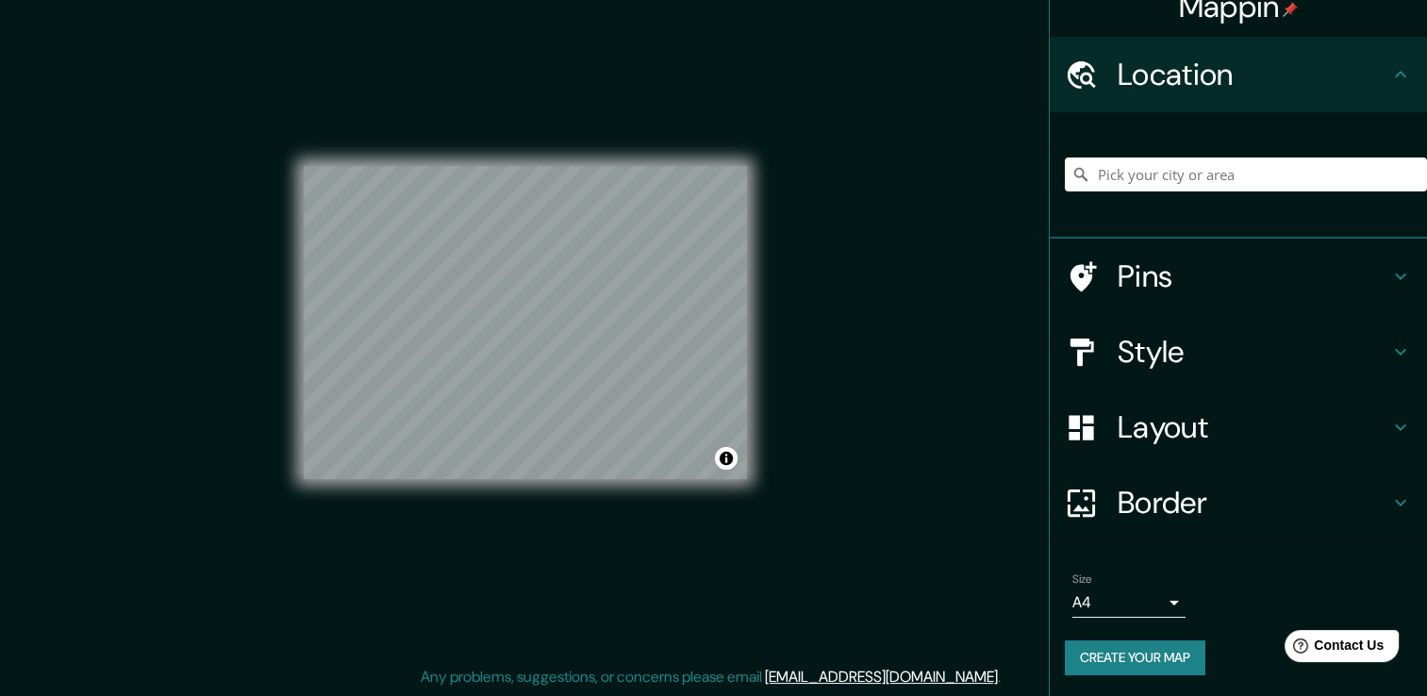
click at [1064, 612] on body "Mappin Location Pins Style Layout Border Choose a border. Hint : you can make l…" at bounding box center [713, 327] width 1427 height 696
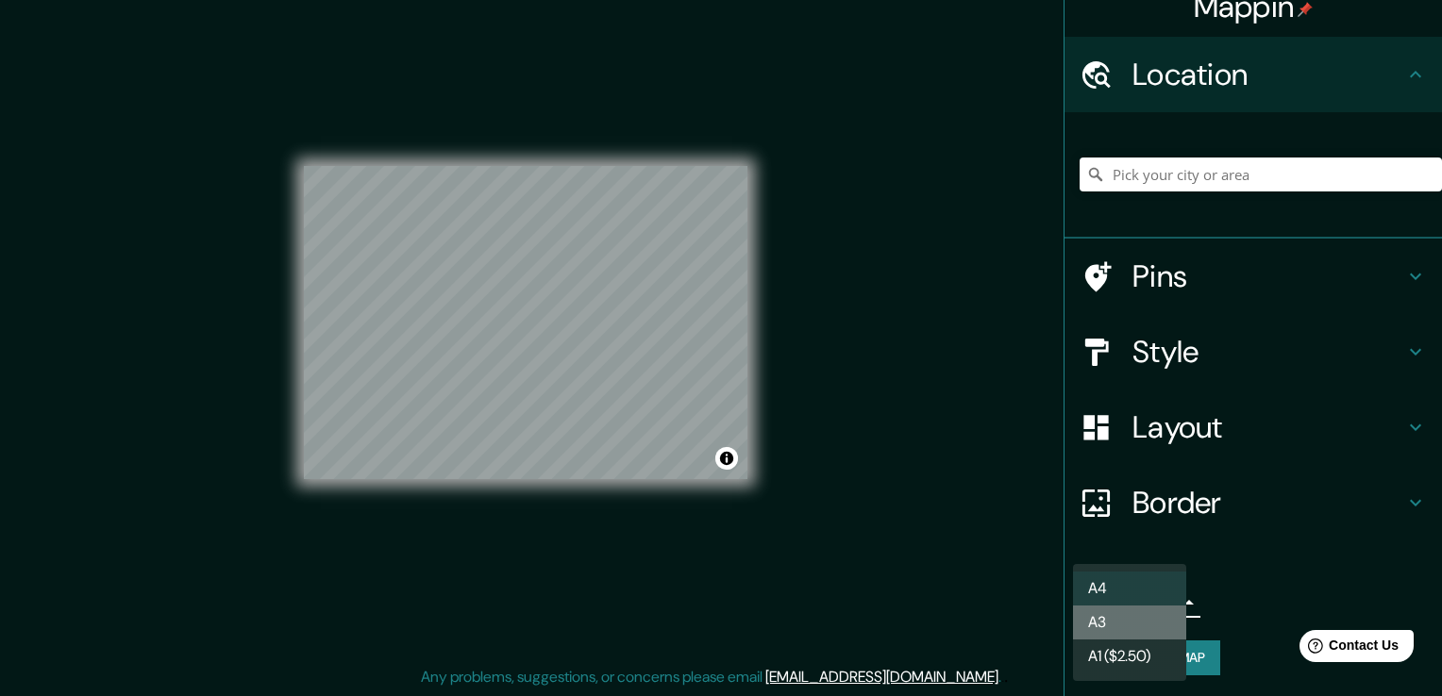
click at [1146, 615] on li "A3" at bounding box center [1129, 623] width 113 height 34
type input "a4"
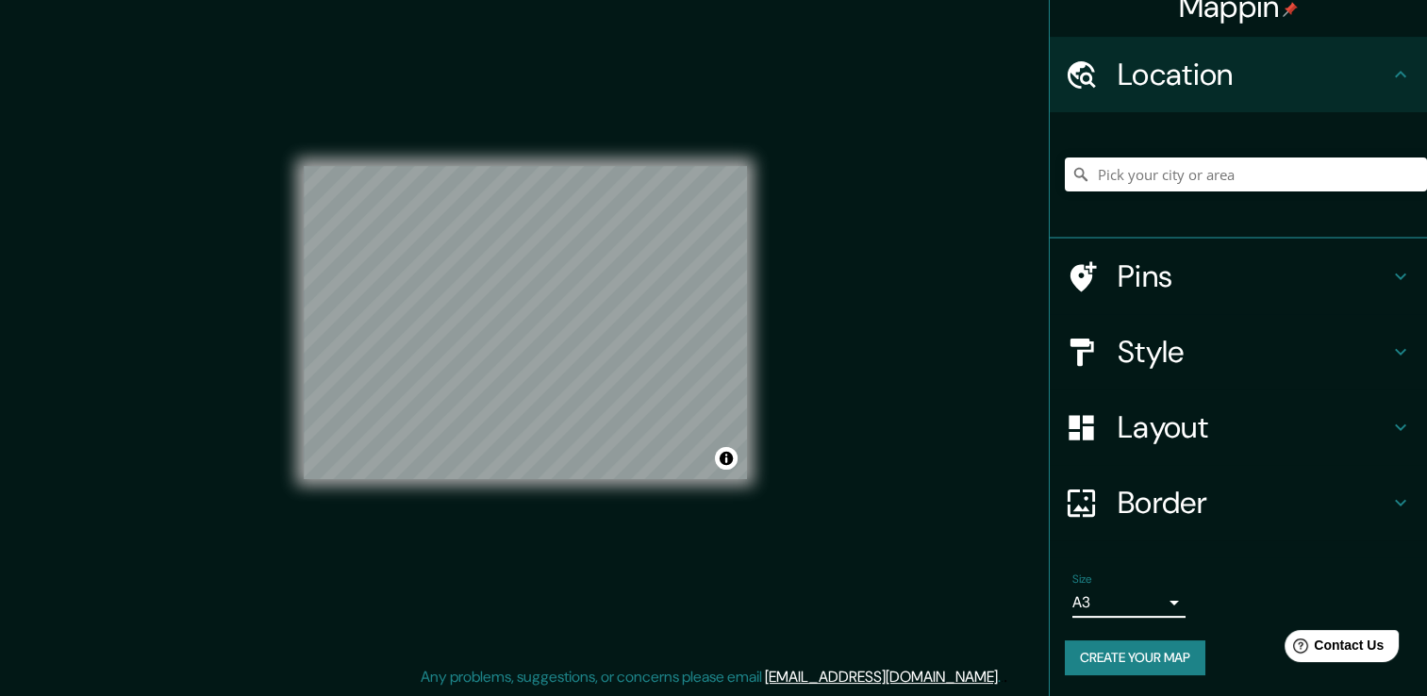
click at [1158, 659] on button "Create your map" at bounding box center [1135, 658] width 141 height 35
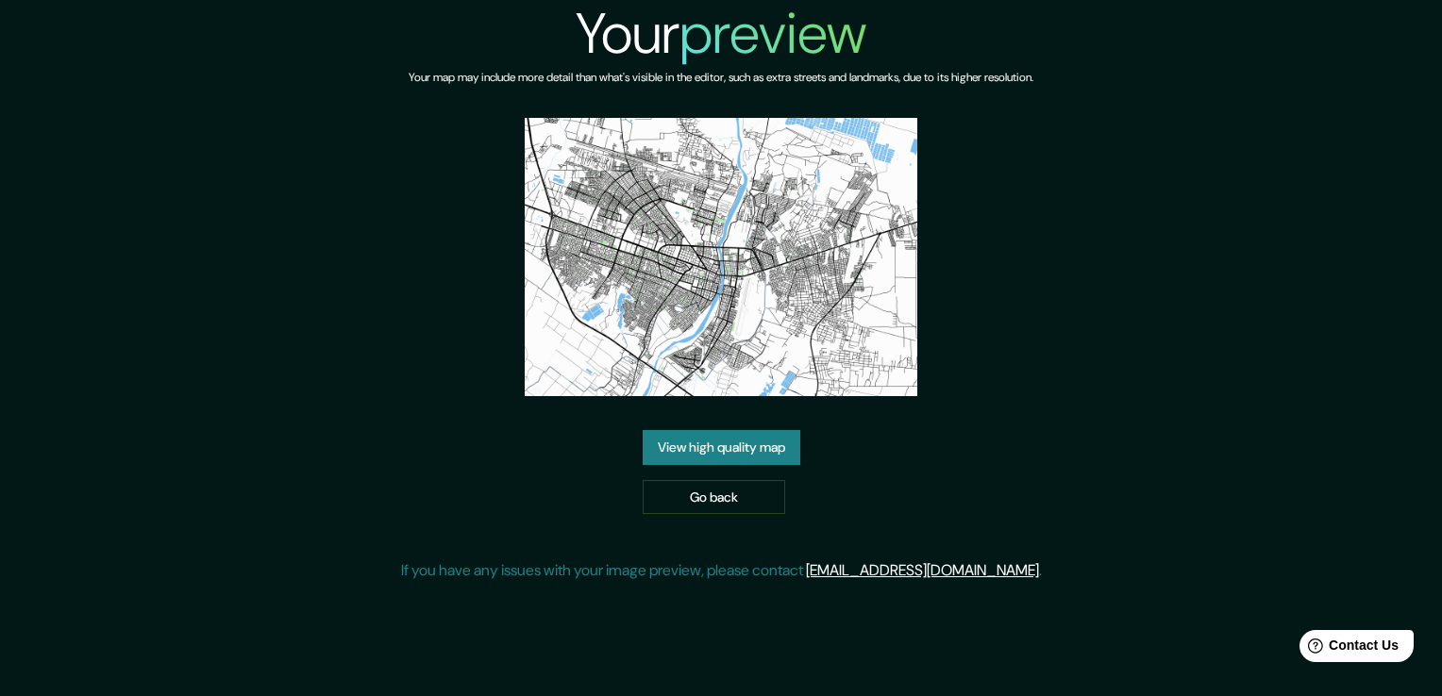
click at [727, 434] on link "View high quality map" at bounding box center [722, 447] width 158 height 35
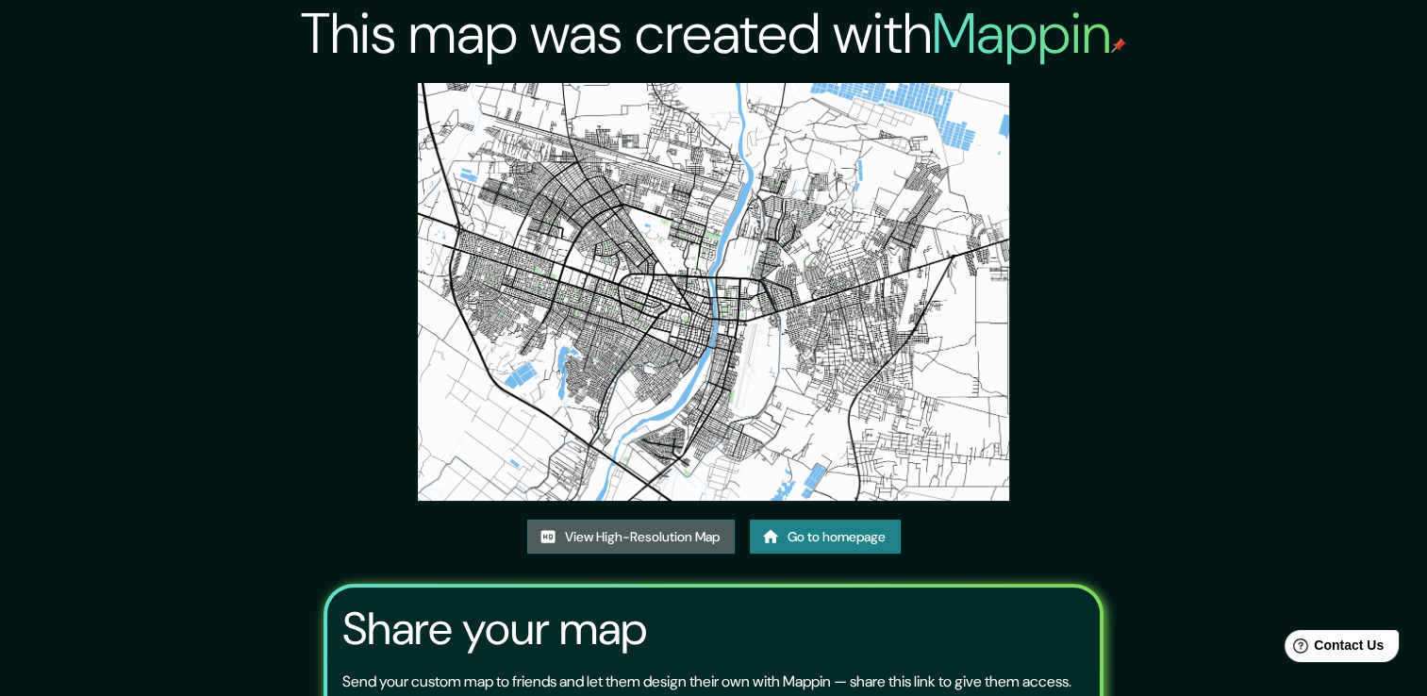
click at [619, 529] on link "View High-Resolution Map" at bounding box center [631, 537] width 208 height 35
click at [812, 535] on link "Go to homepage" at bounding box center [825, 537] width 151 height 35
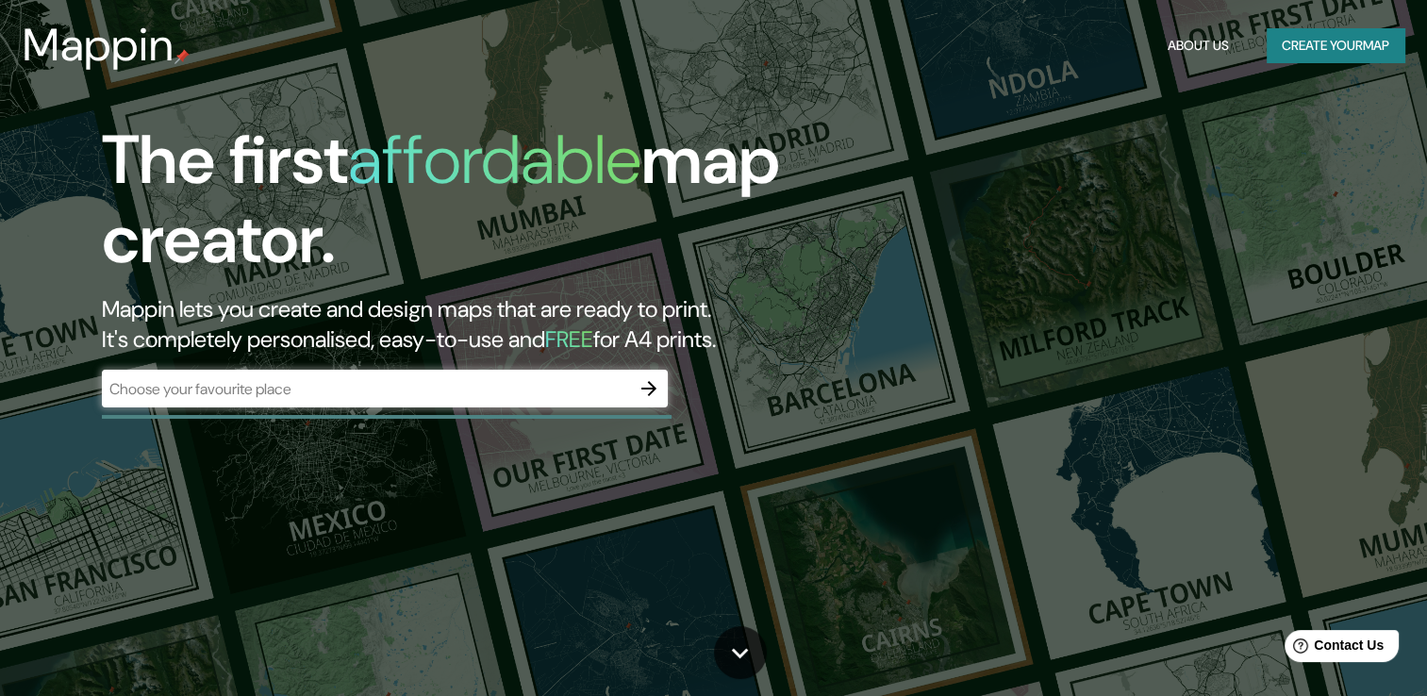
click at [525, 370] on div "​" at bounding box center [385, 389] width 566 height 38
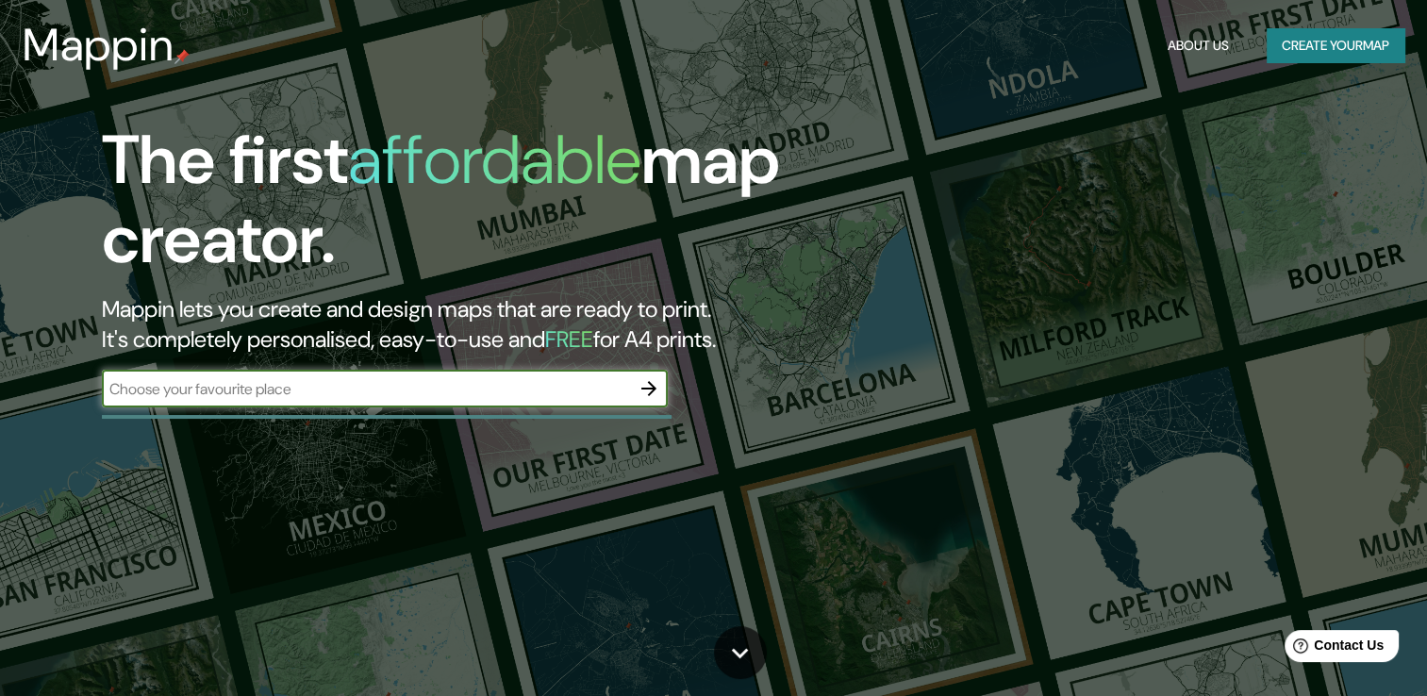
click at [623, 378] on input "text" at bounding box center [366, 389] width 528 height 22
type input "Perú"
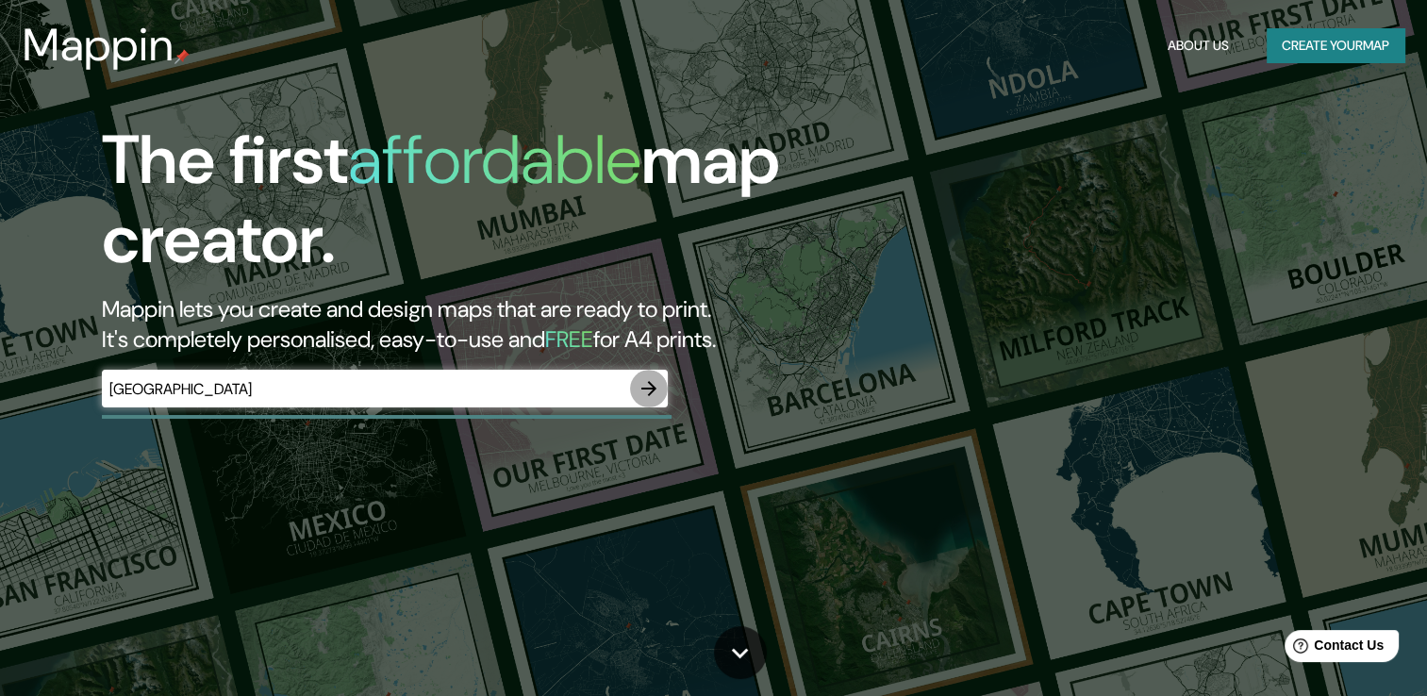
click at [635, 391] on button "button" at bounding box center [649, 389] width 38 height 38
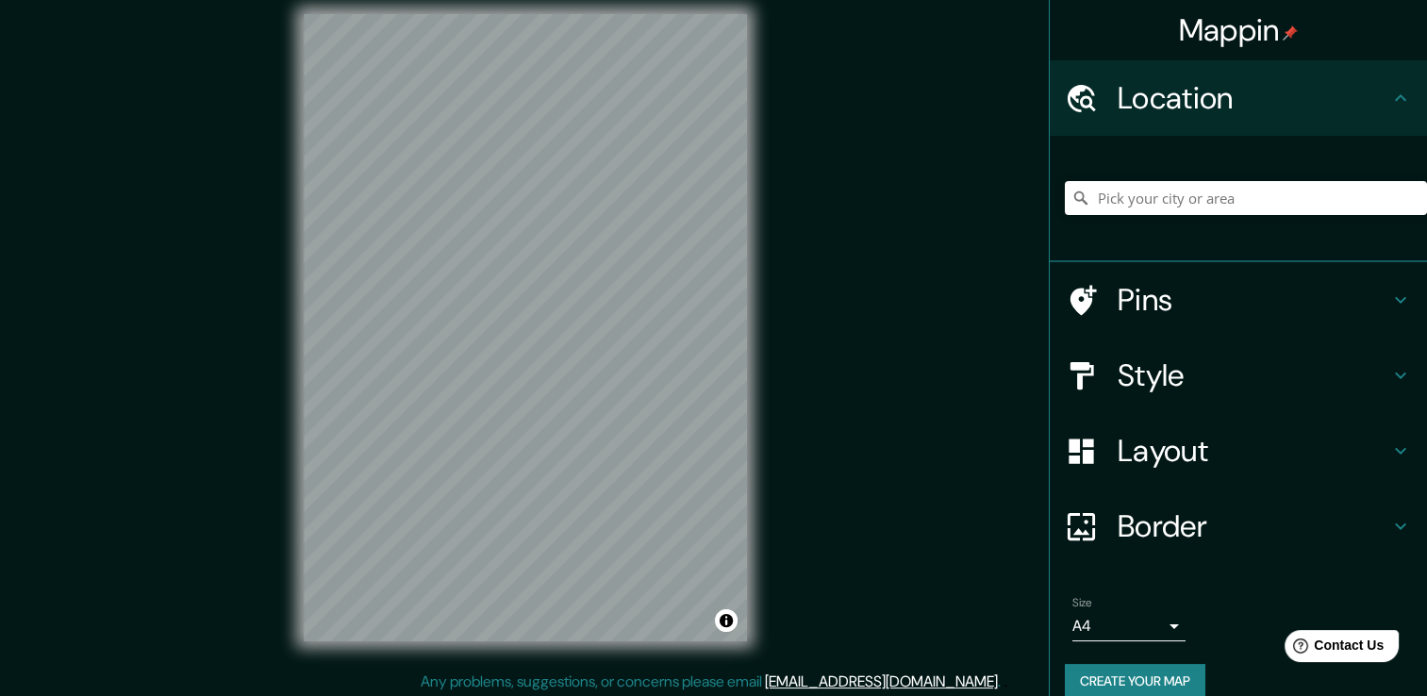
scroll to position [21, 0]
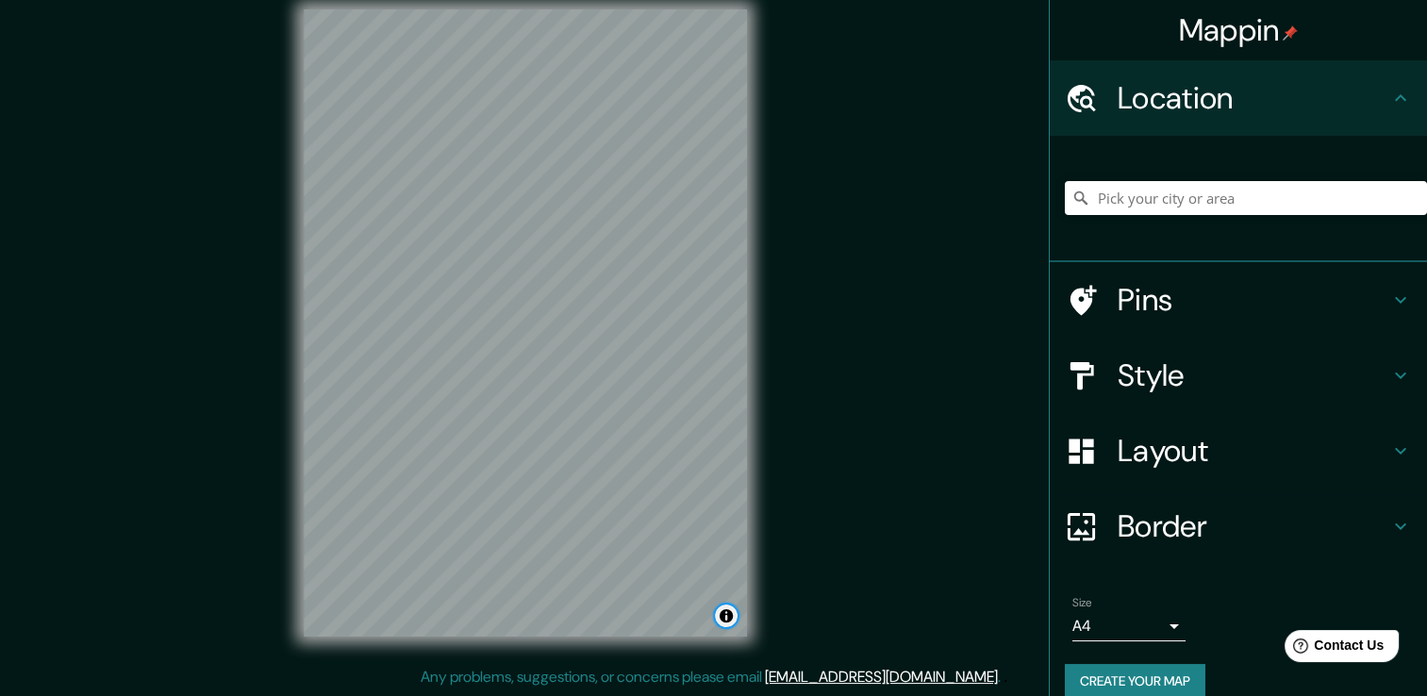
click at [728, 613] on button "Toggle attribution" at bounding box center [726, 616] width 23 height 23
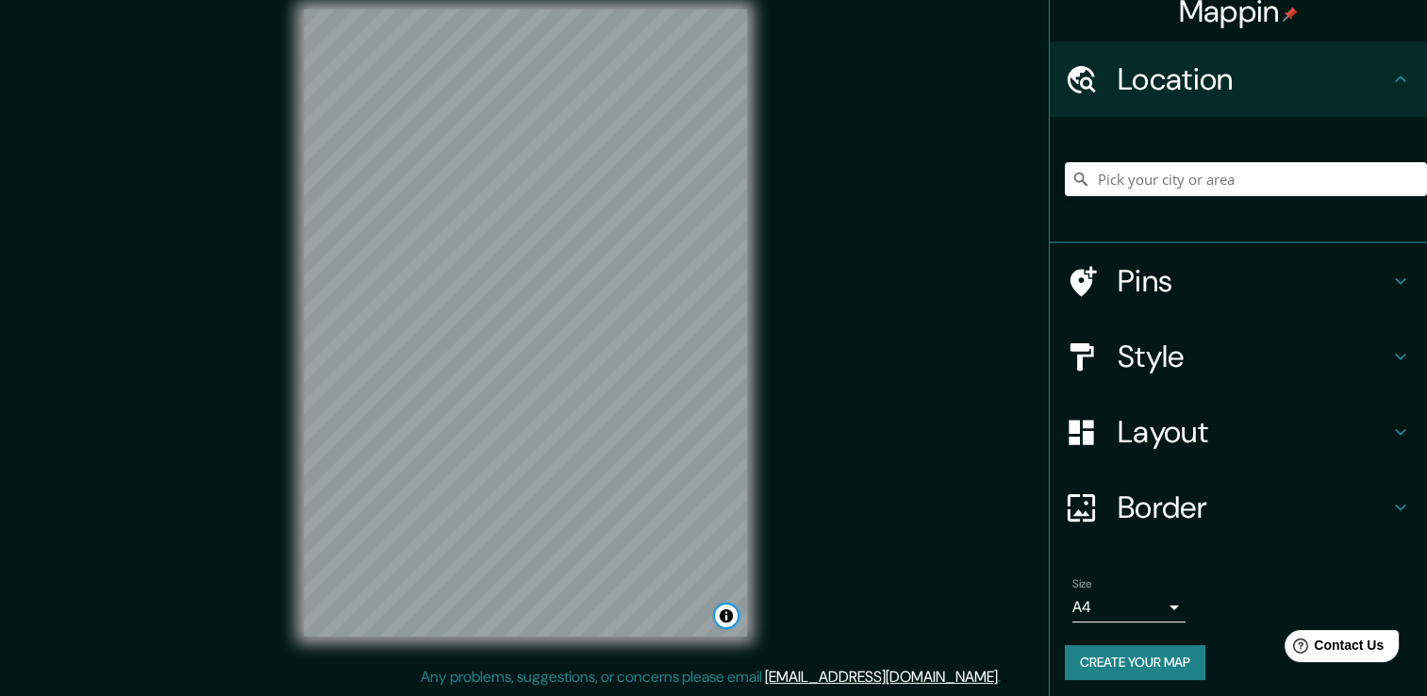
scroll to position [24, 0]
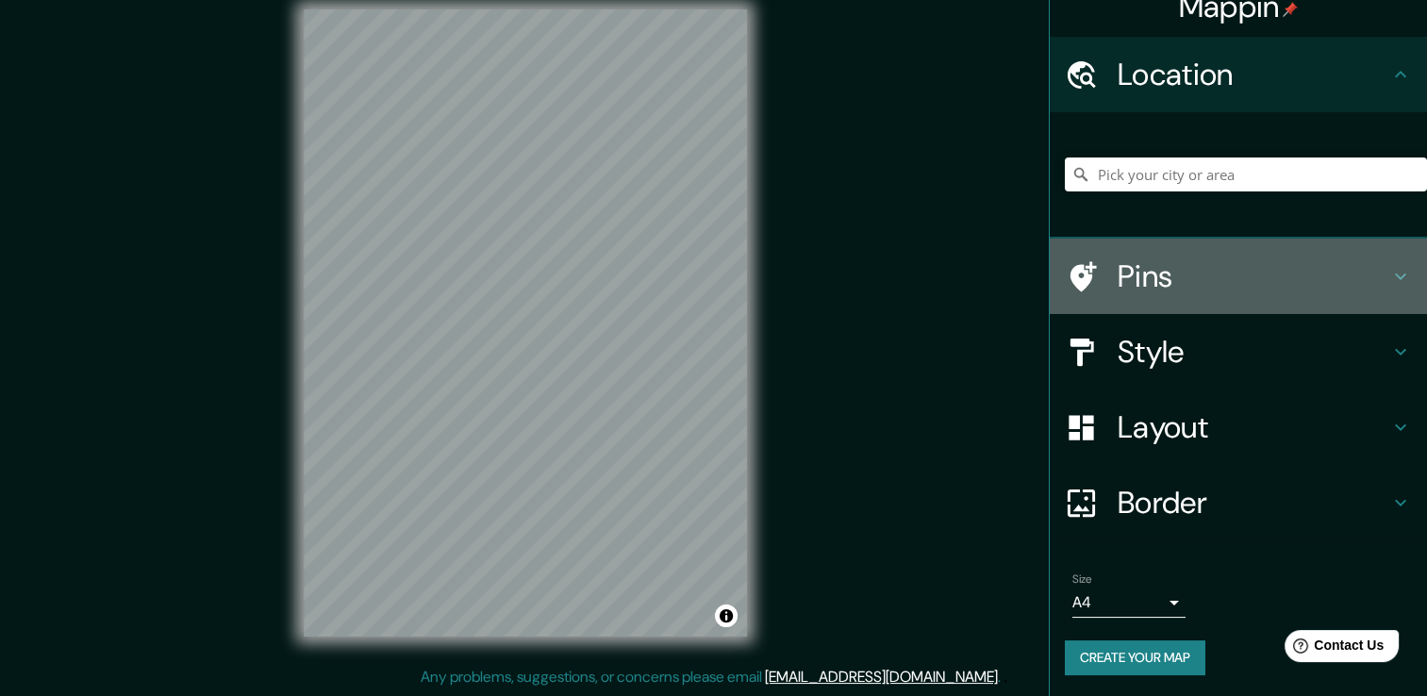
click at [1381, 288] on div "Pins" at bounding box center [1238, 276] width 377 height 75
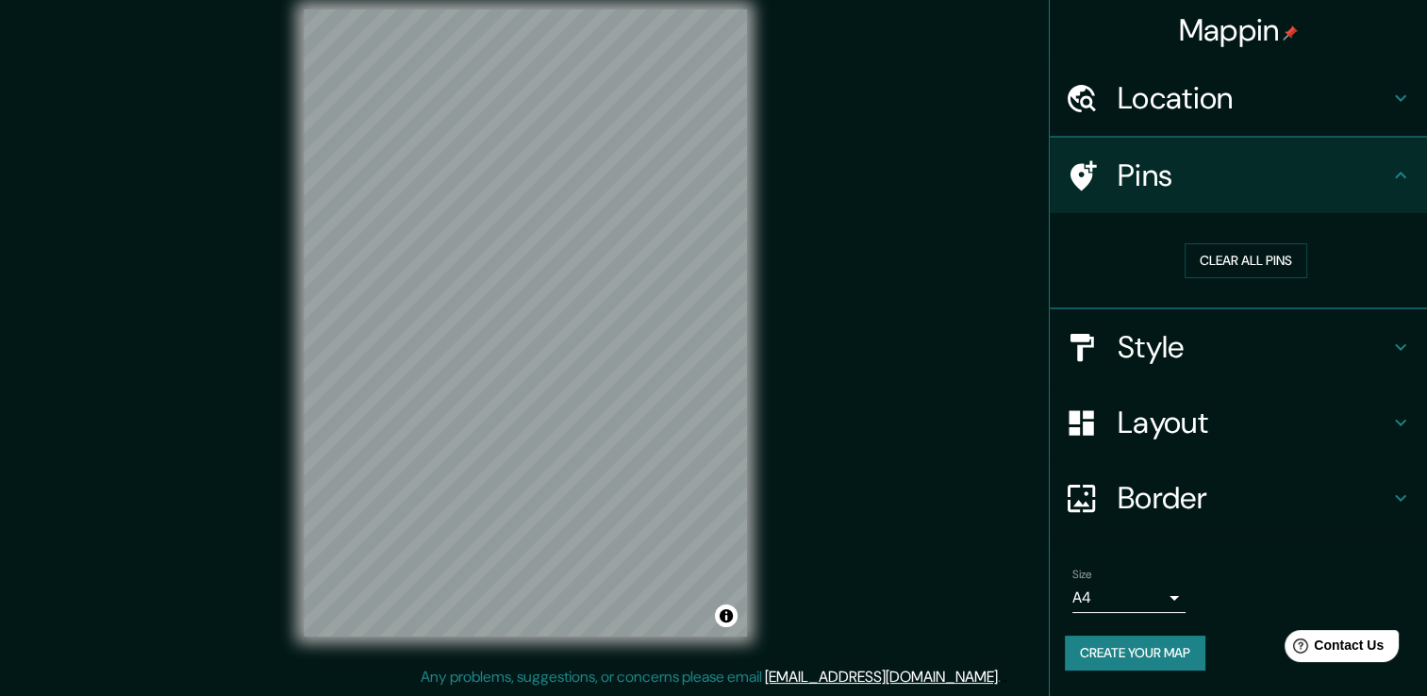
scroll to position [0, 0]
click at [1407, 361] on div "Style" at bounding box center [1238, 347] width 377 height 75
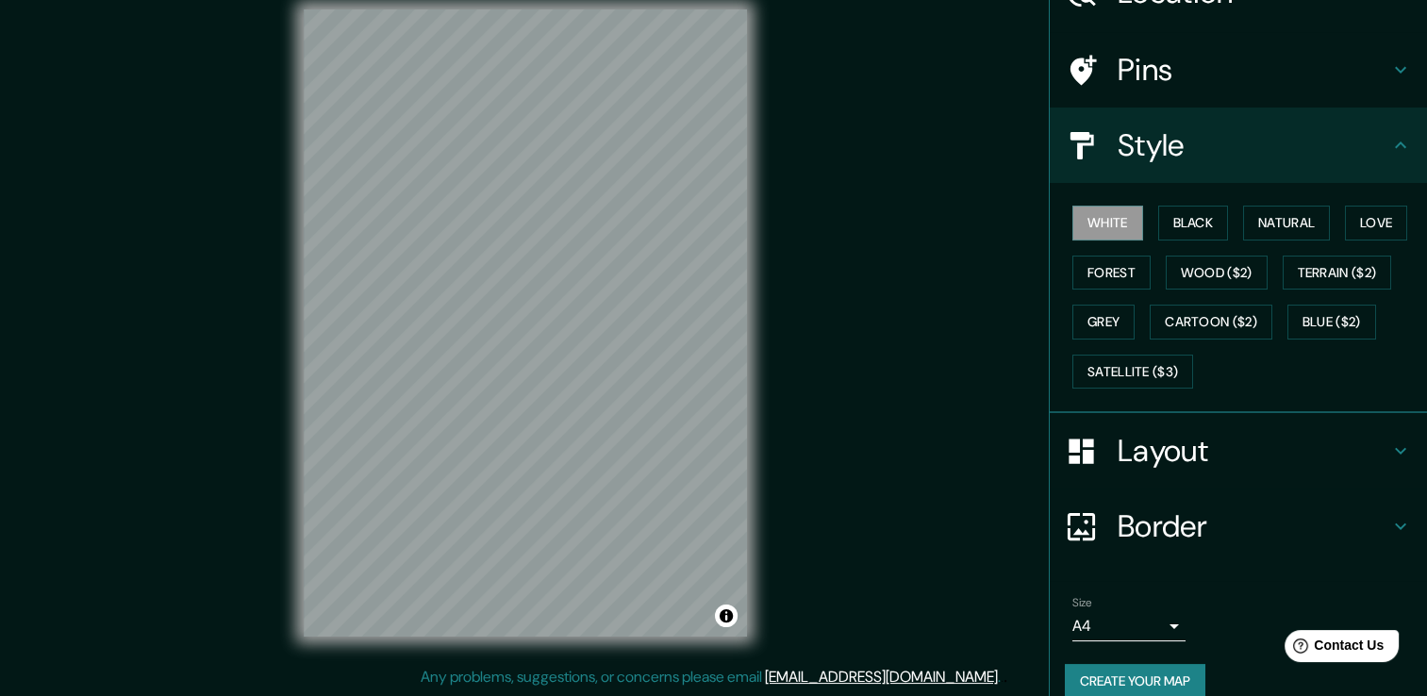
scroll to position [127, 0]
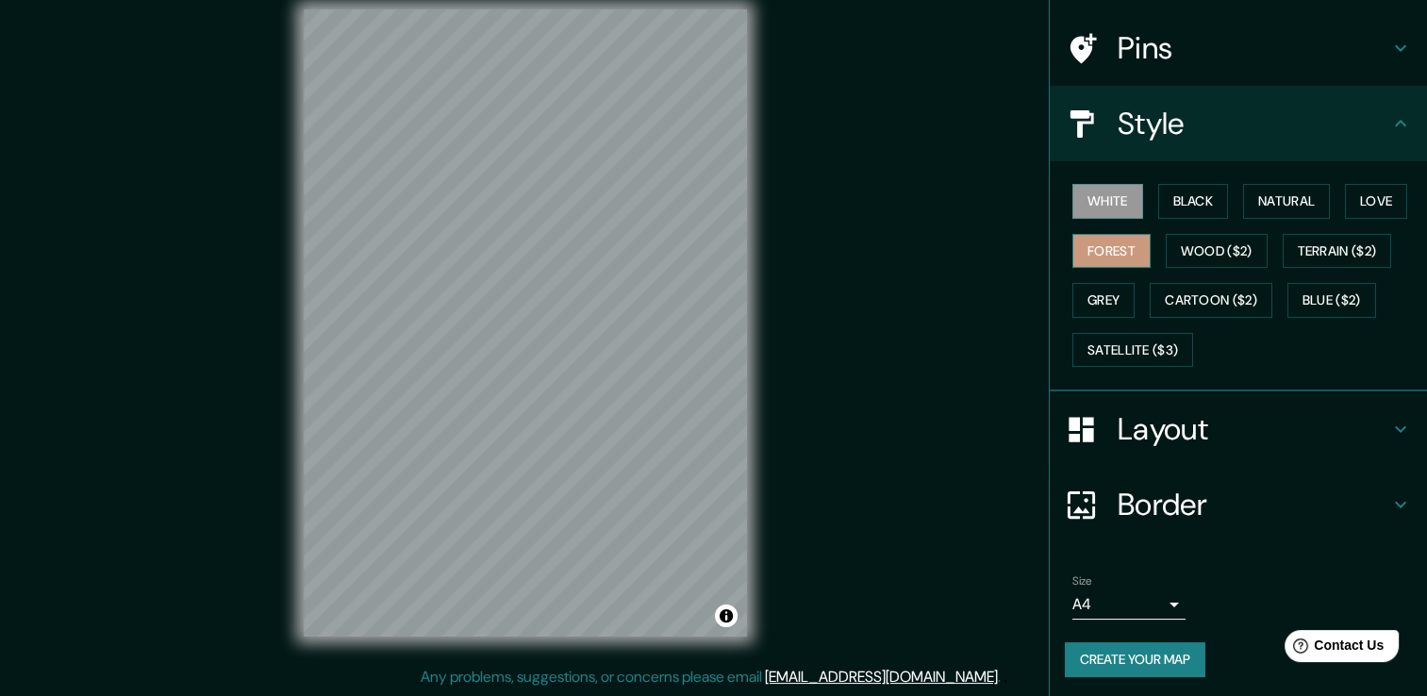
click at [1104, 255] on button "Forest" at bounding box center [1112, 251] width 78 height 35
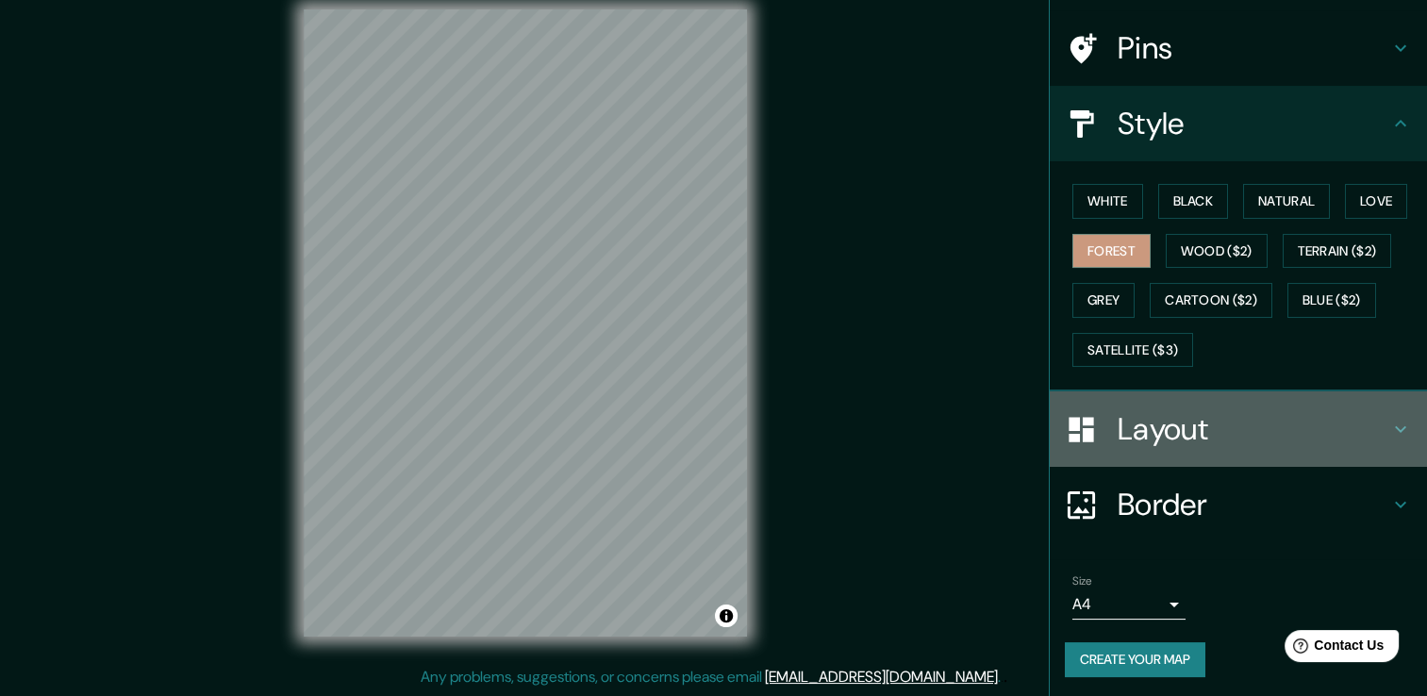
click at [1364, 420] on h4 "Layout" at bounding box center [1254, 429] width 272 height 38
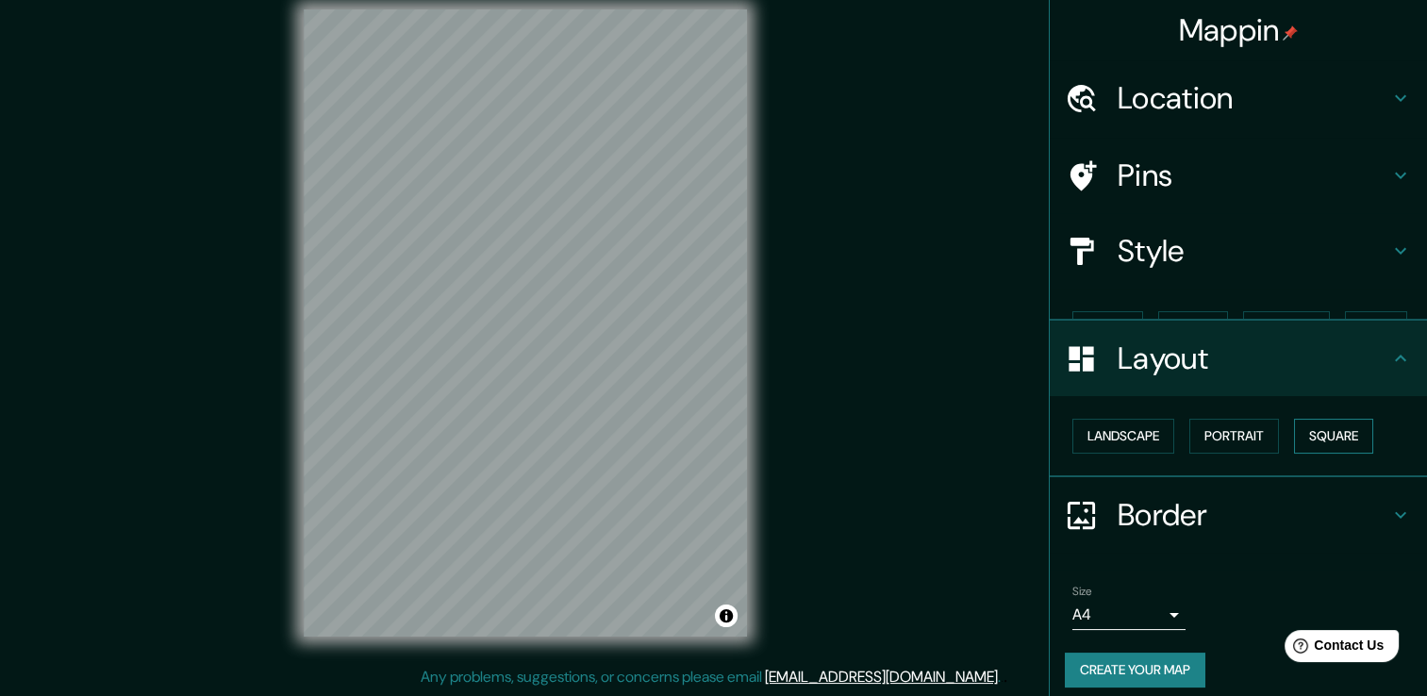
scroll to position [0, 0]
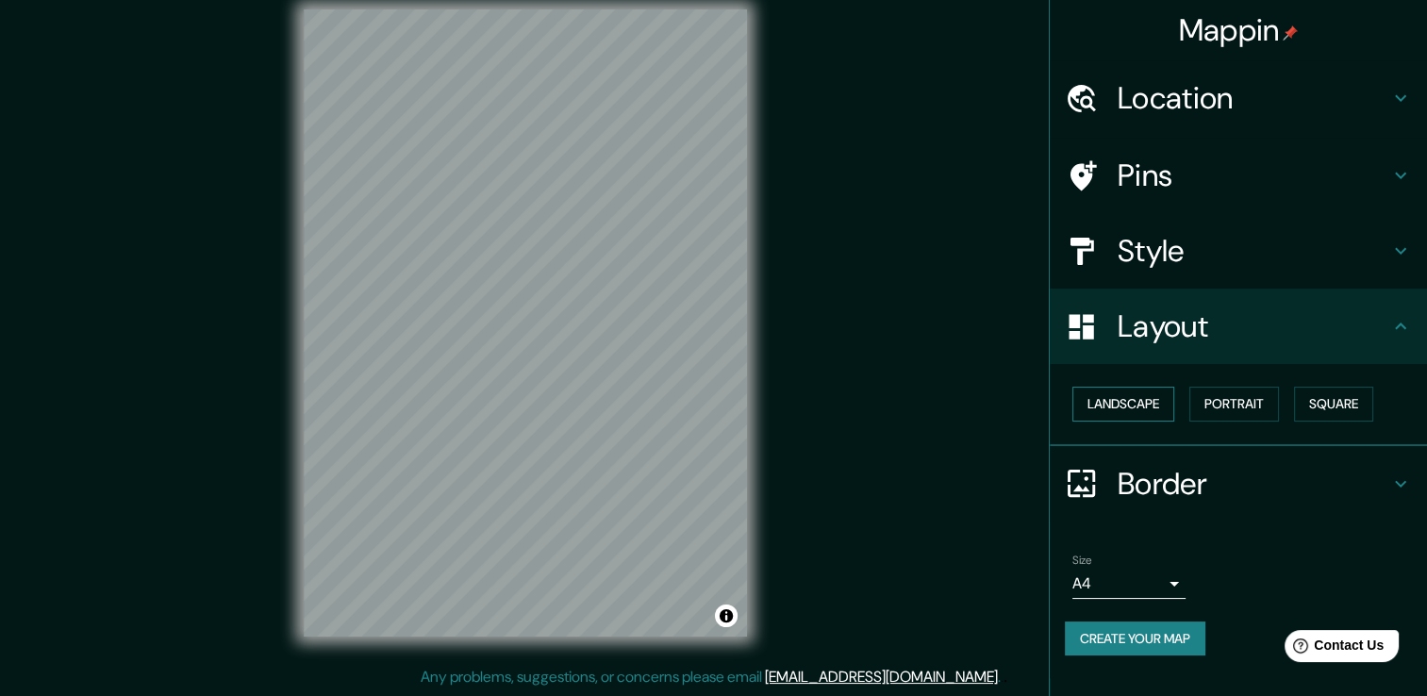
click at [1142, 407] on button "Landscape" at bounding box center [1124, 404] width 102 height 35
